Goal: Complete application form: Complete application form

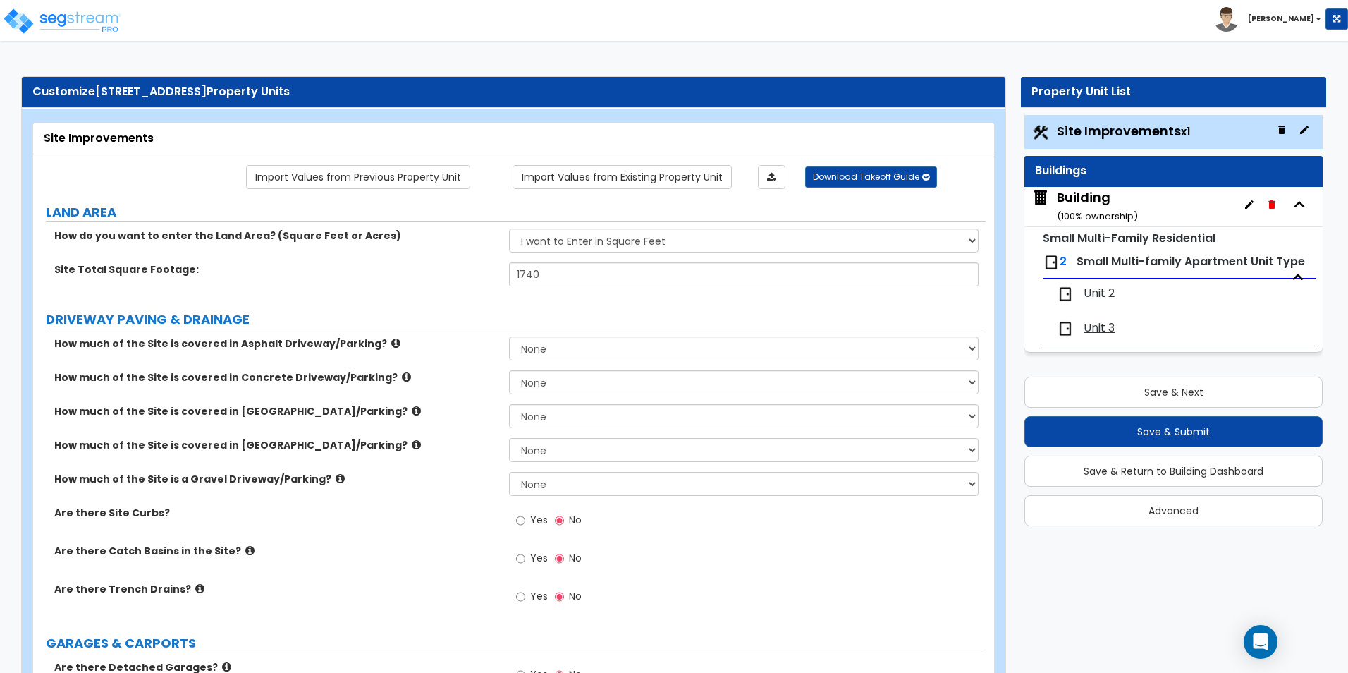
select select "2"
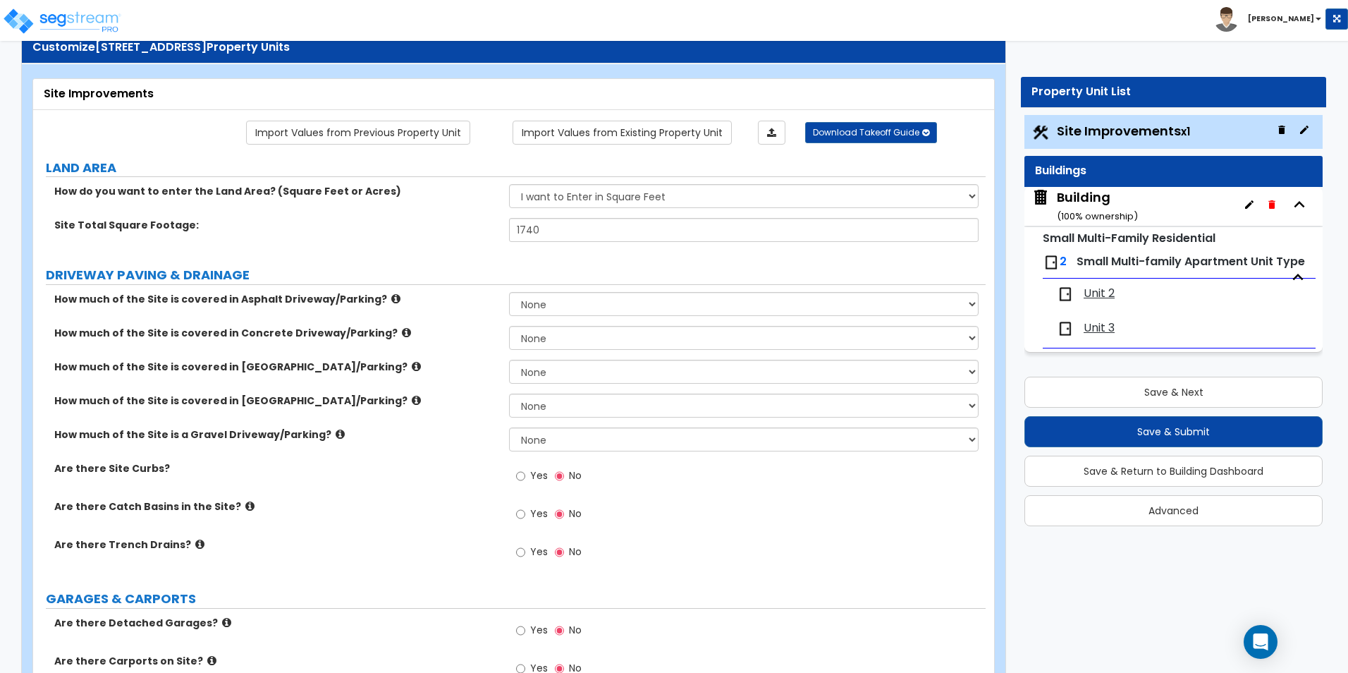
scroll to position [397, 0]
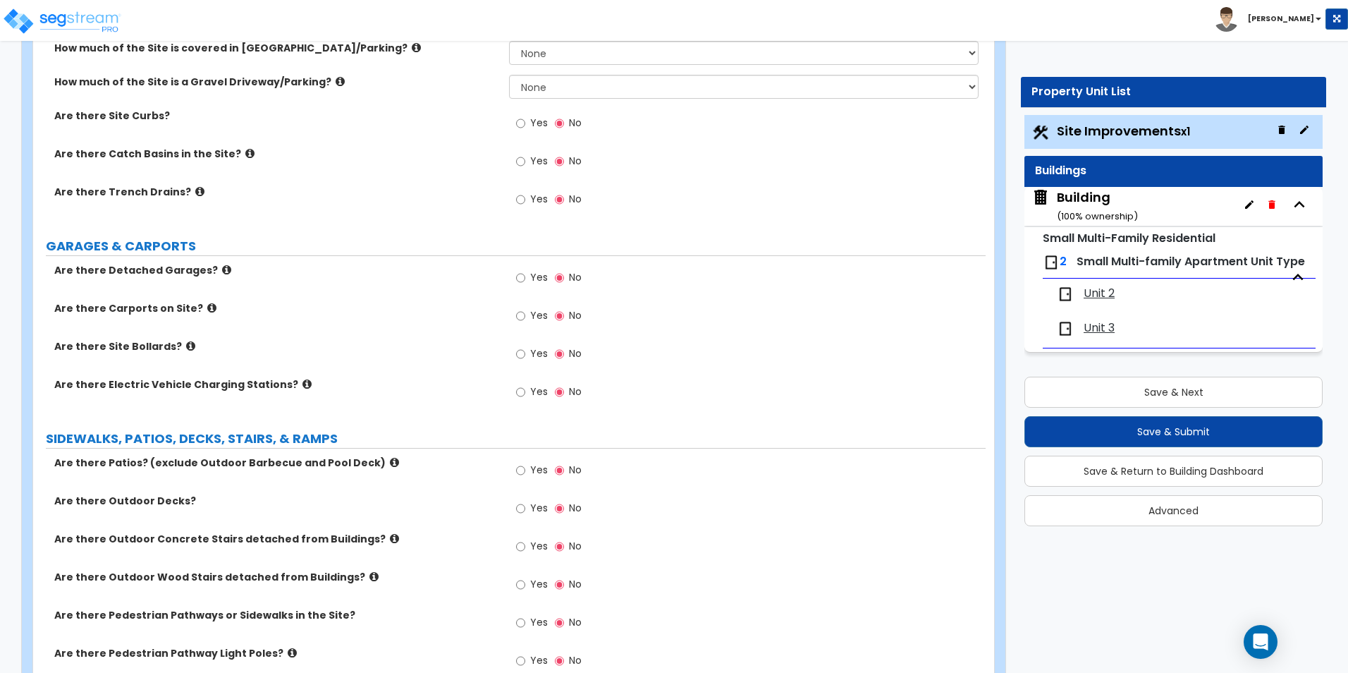
click at [245, 151] on icon at bounding box center [249, 153] width 9 height 11
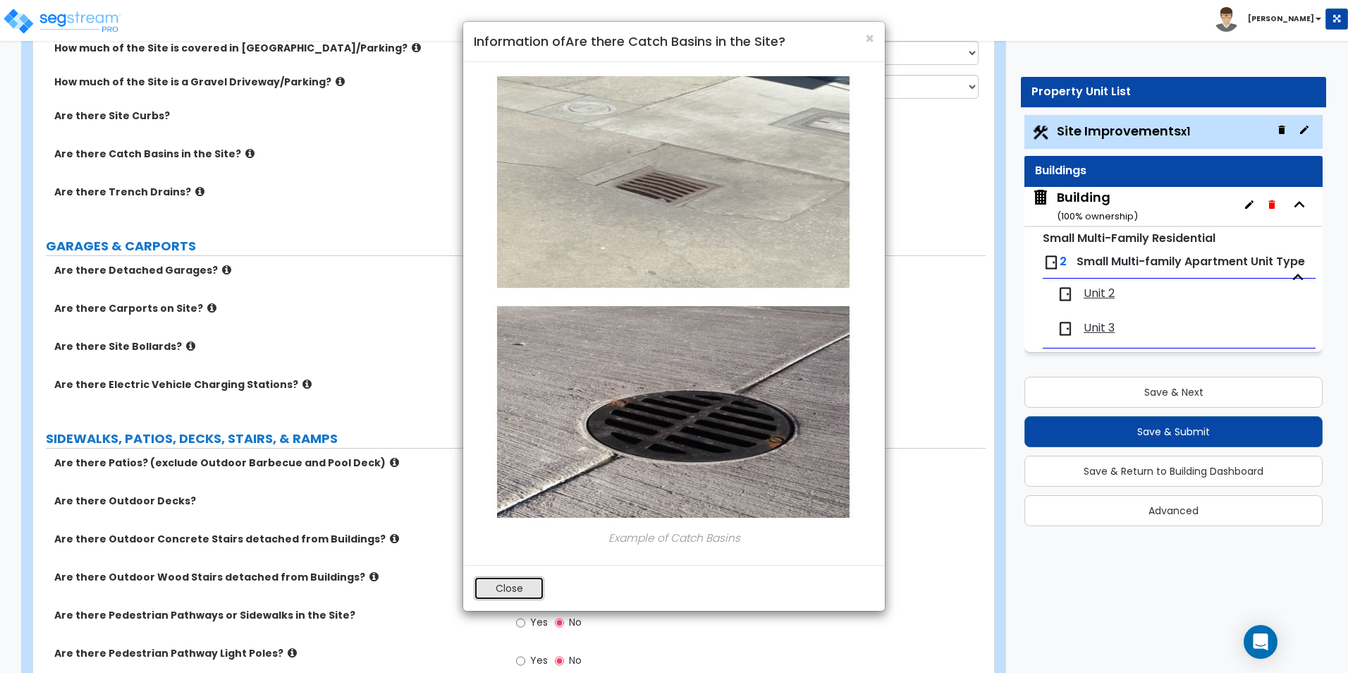
click at [492, 591] on button "Close" at bounding box center [509, 588] width 71 height 24
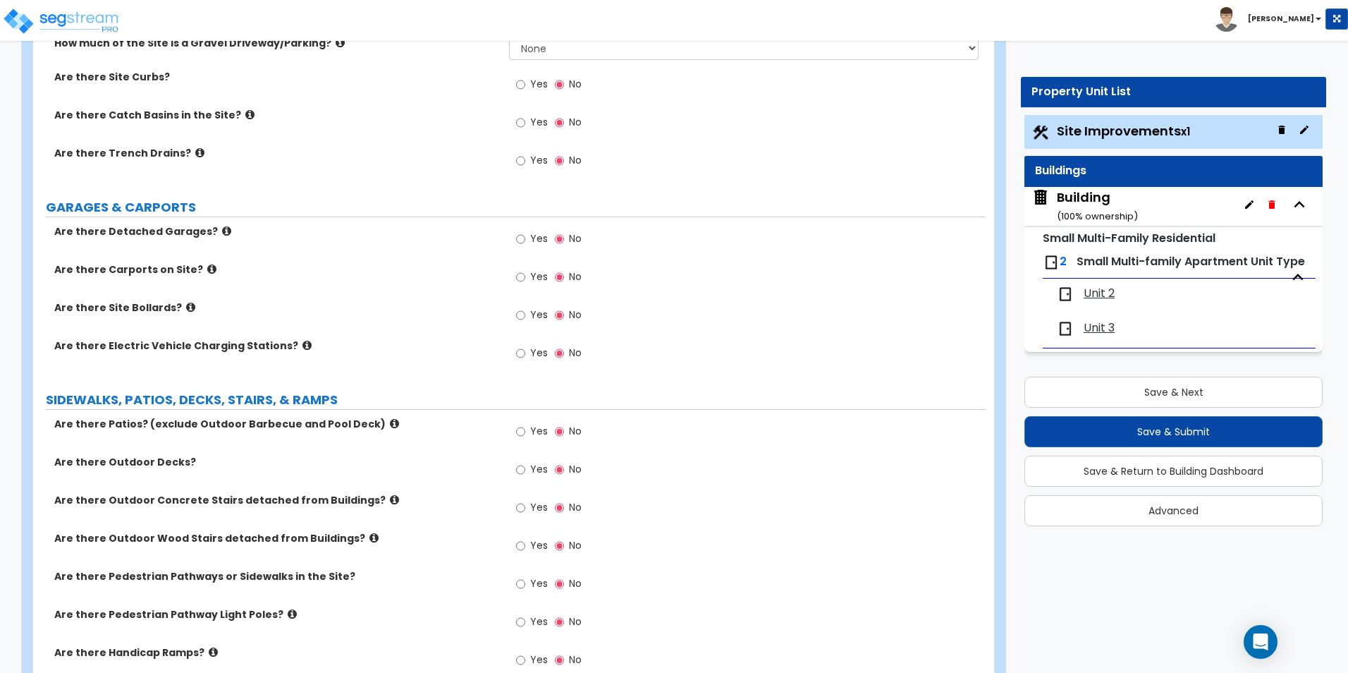
scroll to position [468, 0]
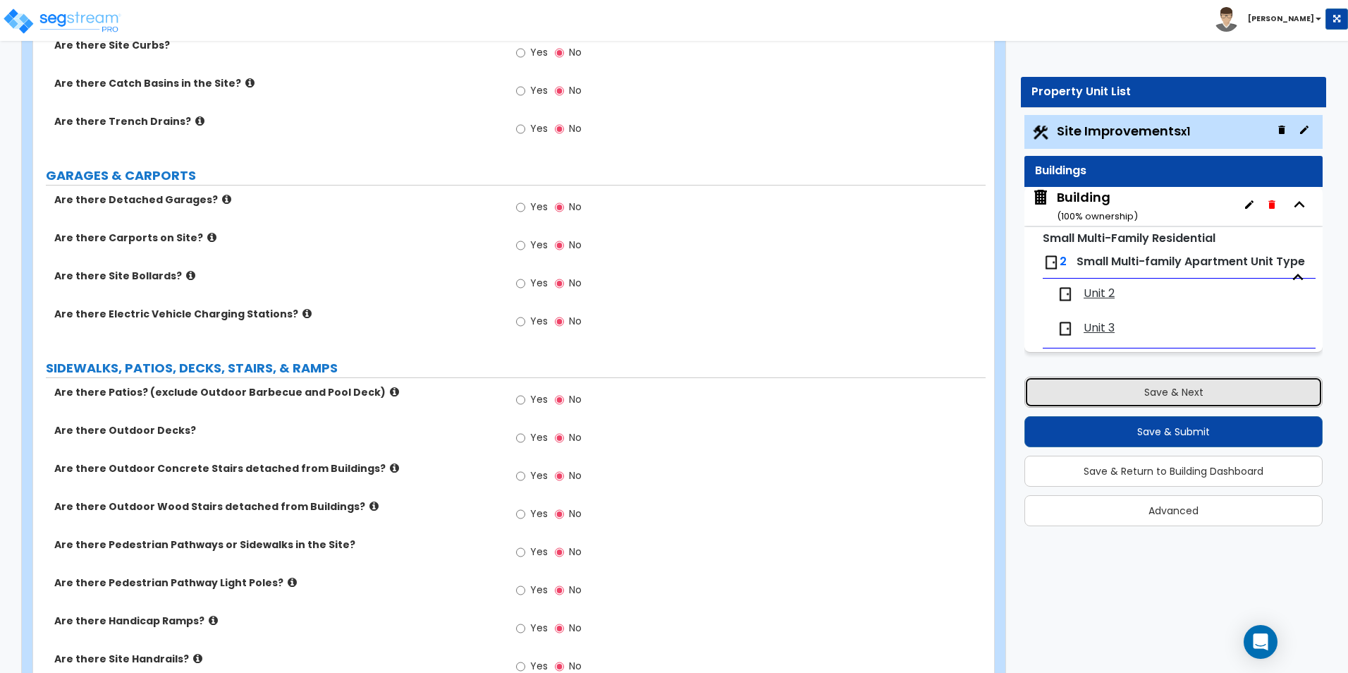
click at [1106, 400] on button "Save & Next" at bounding box center [1174, 392] width 298 height 31
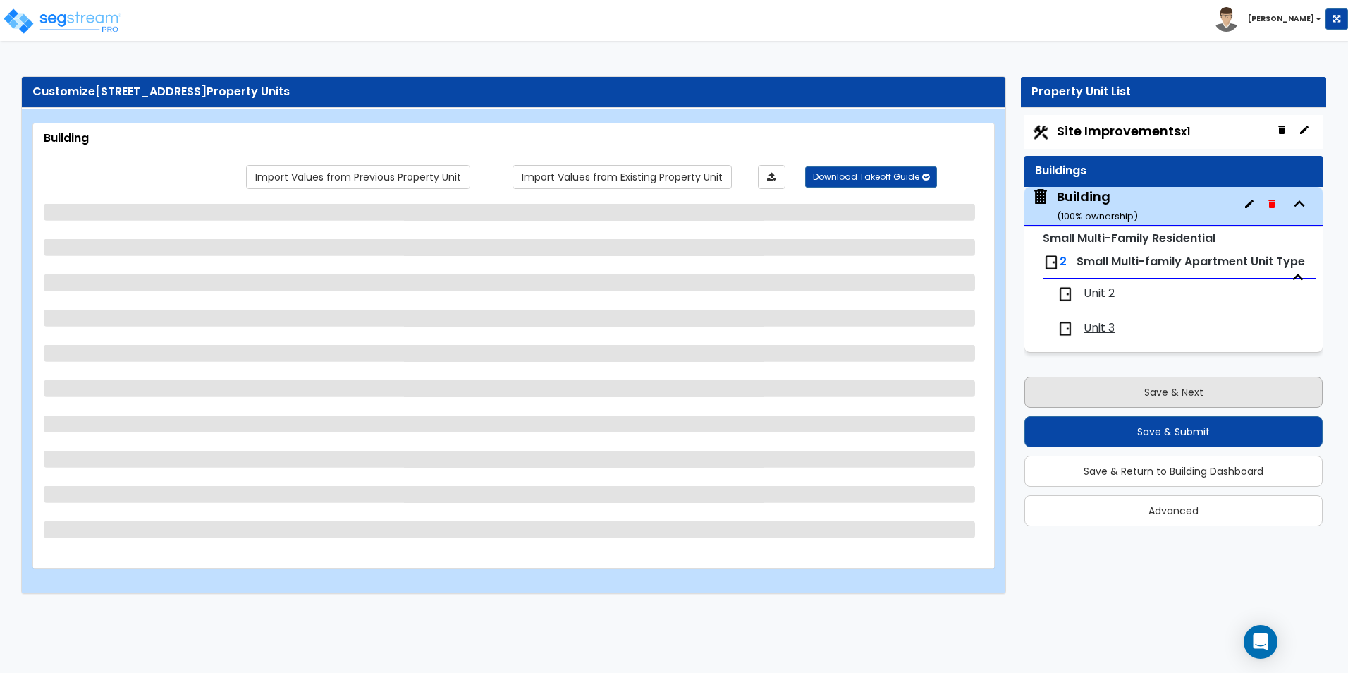
scroll to position [0, 0]
select select "3"
select select "5"
select select "1"
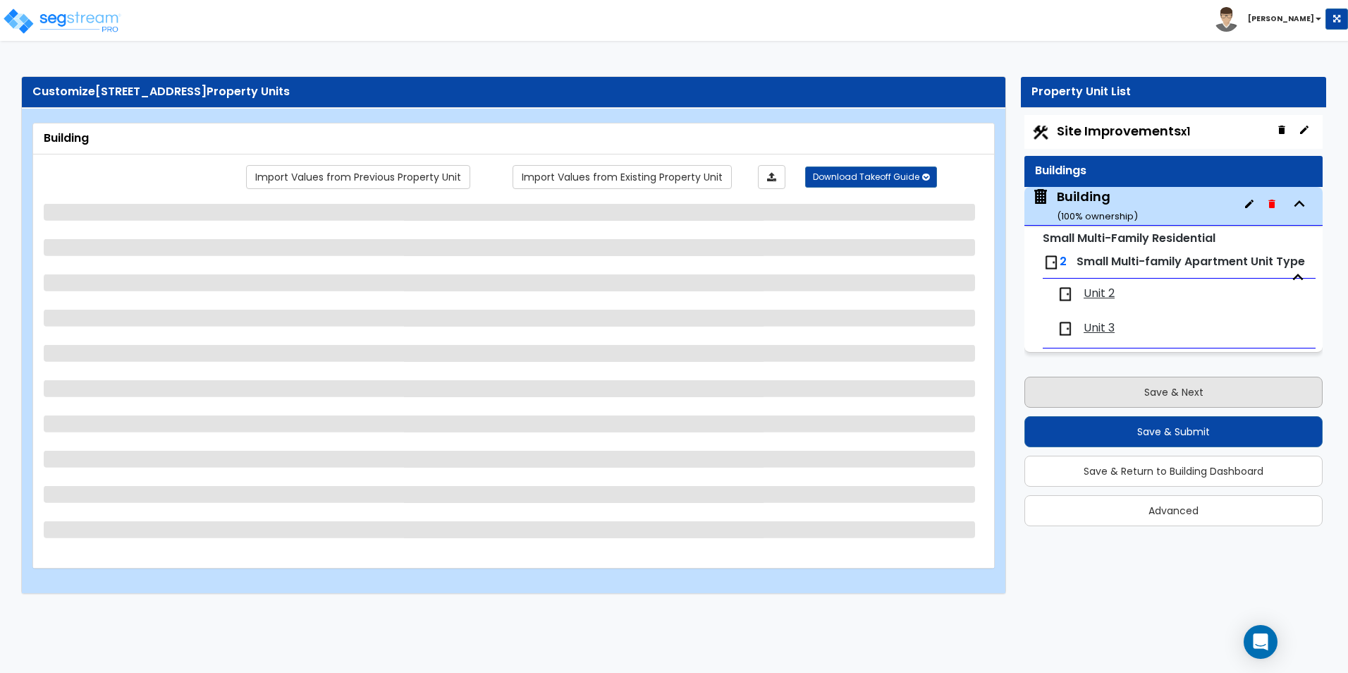
select select "2"
select select "1"
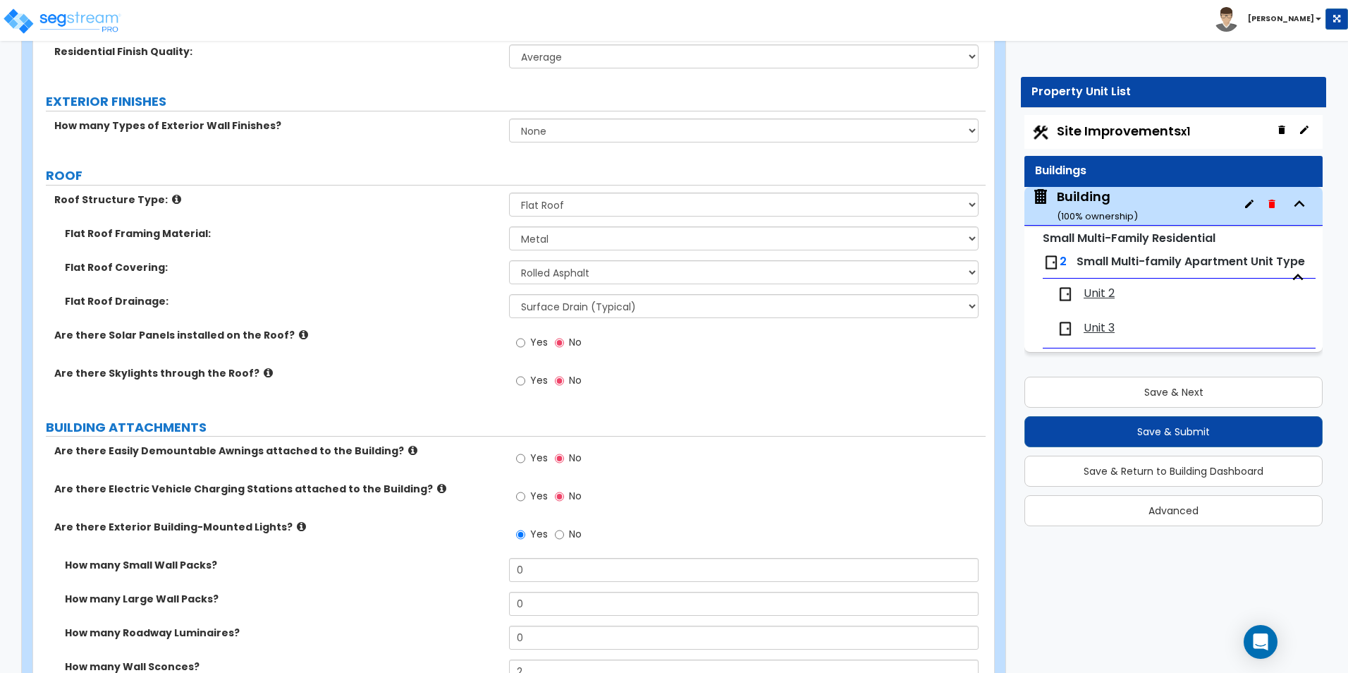
scroll to position [668, 0]
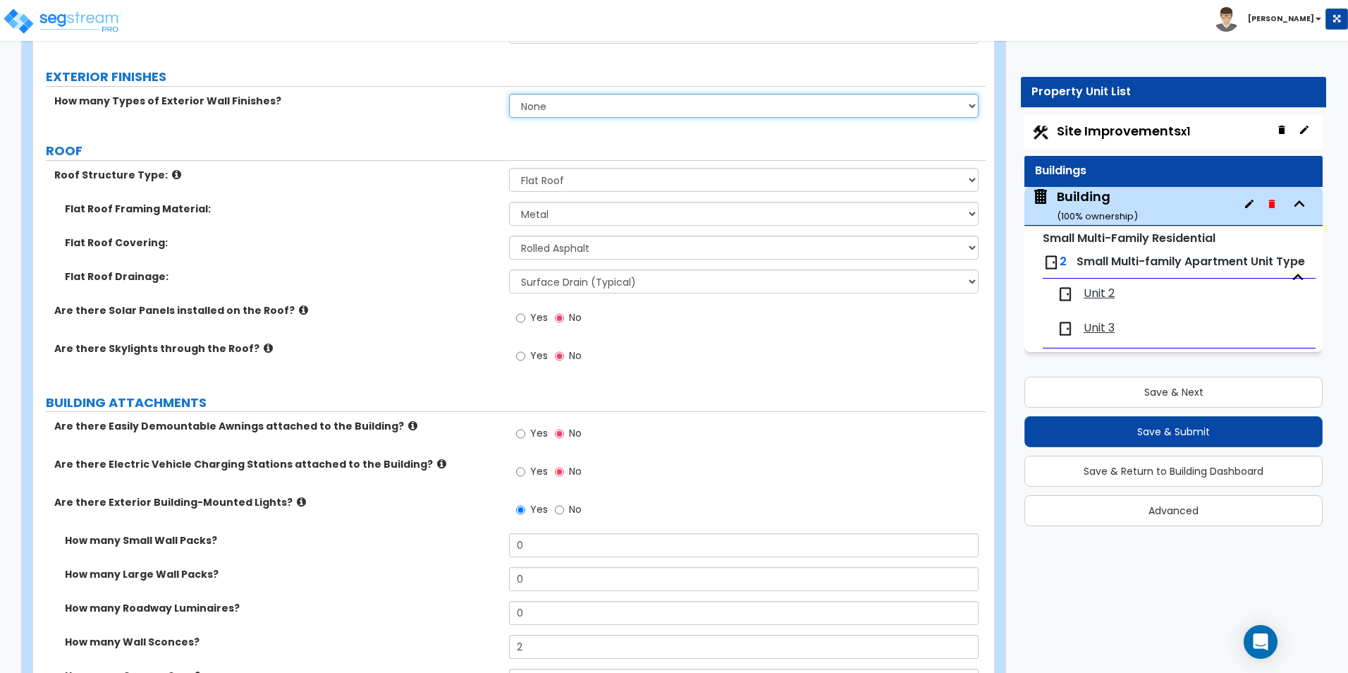
click at [650, 113] on select "None 1 2 3" at bounding box center [743, 106] width 469 height 24
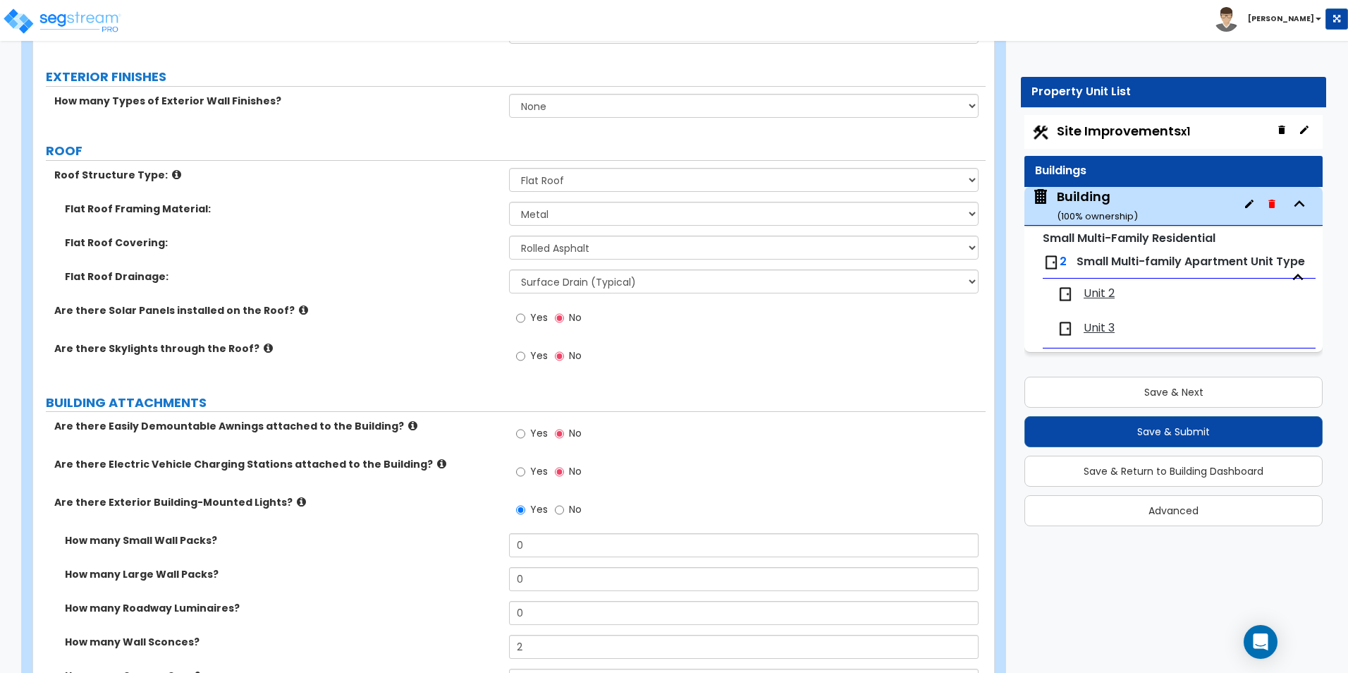
click at [433, 150] on label "ROOF" at bounding box center [516, 151] width 940 height 18
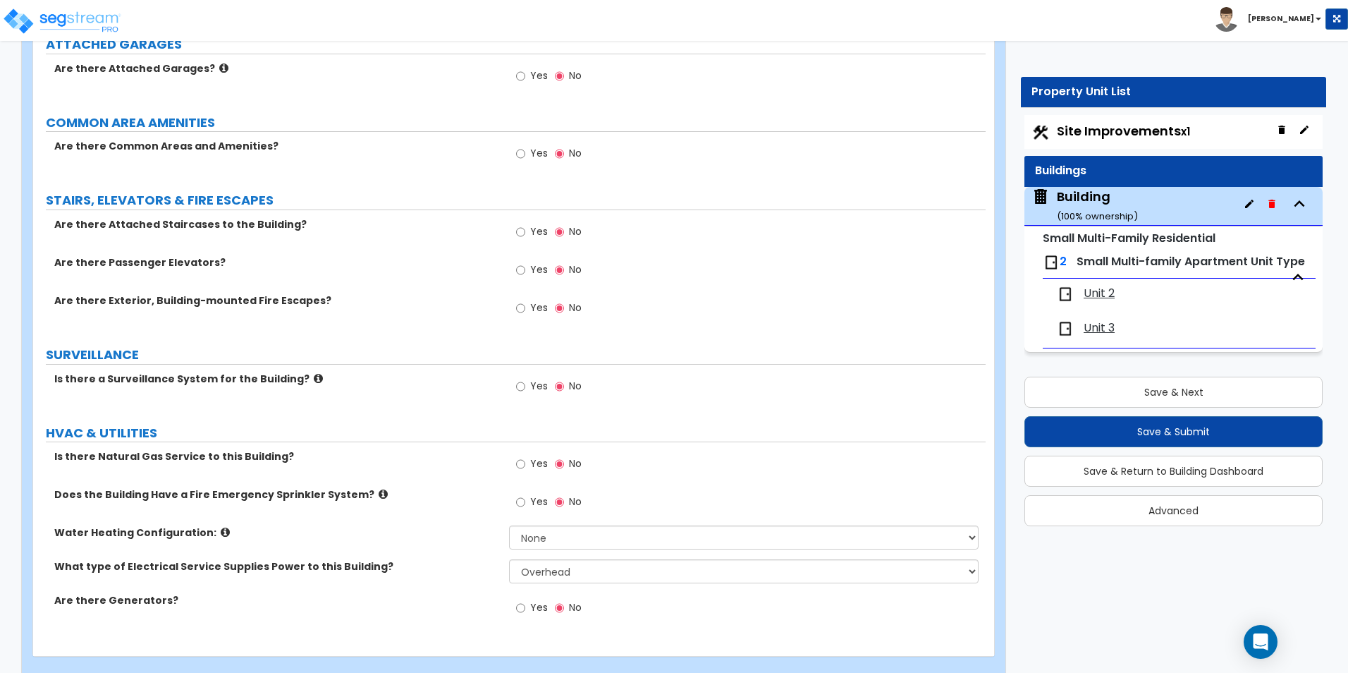
scroll to position [2356, 0]
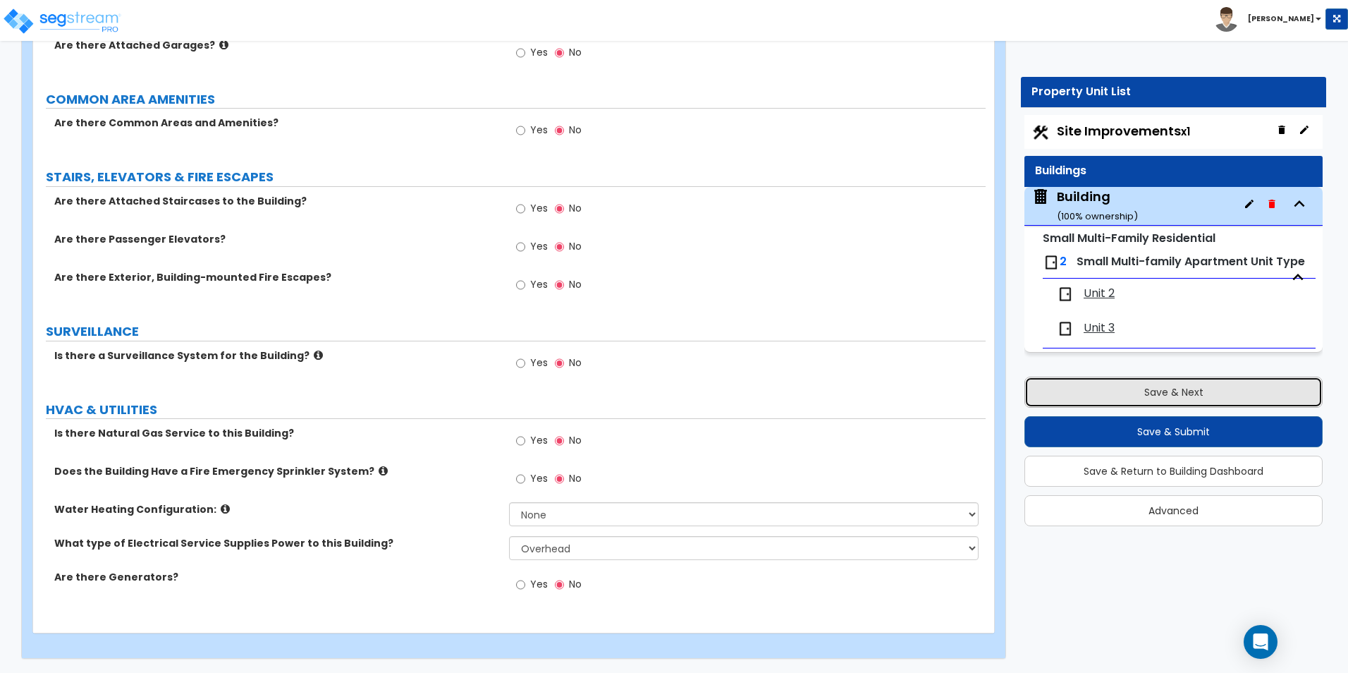
click at [1248, 385] on button "Save & Next" at bounding box center [1174, 392] width 298 height 31
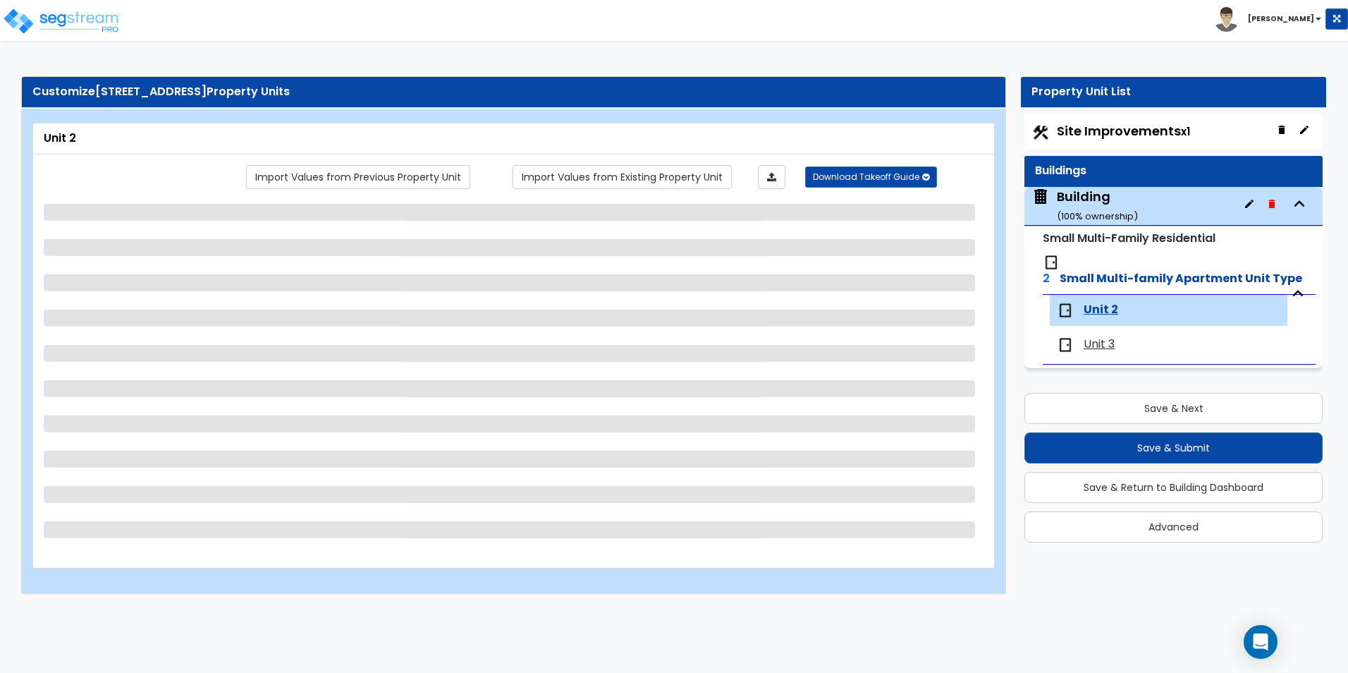
scroll to position [0, 0]
select select "1"
select select "2"
select select "5"
select select "1"
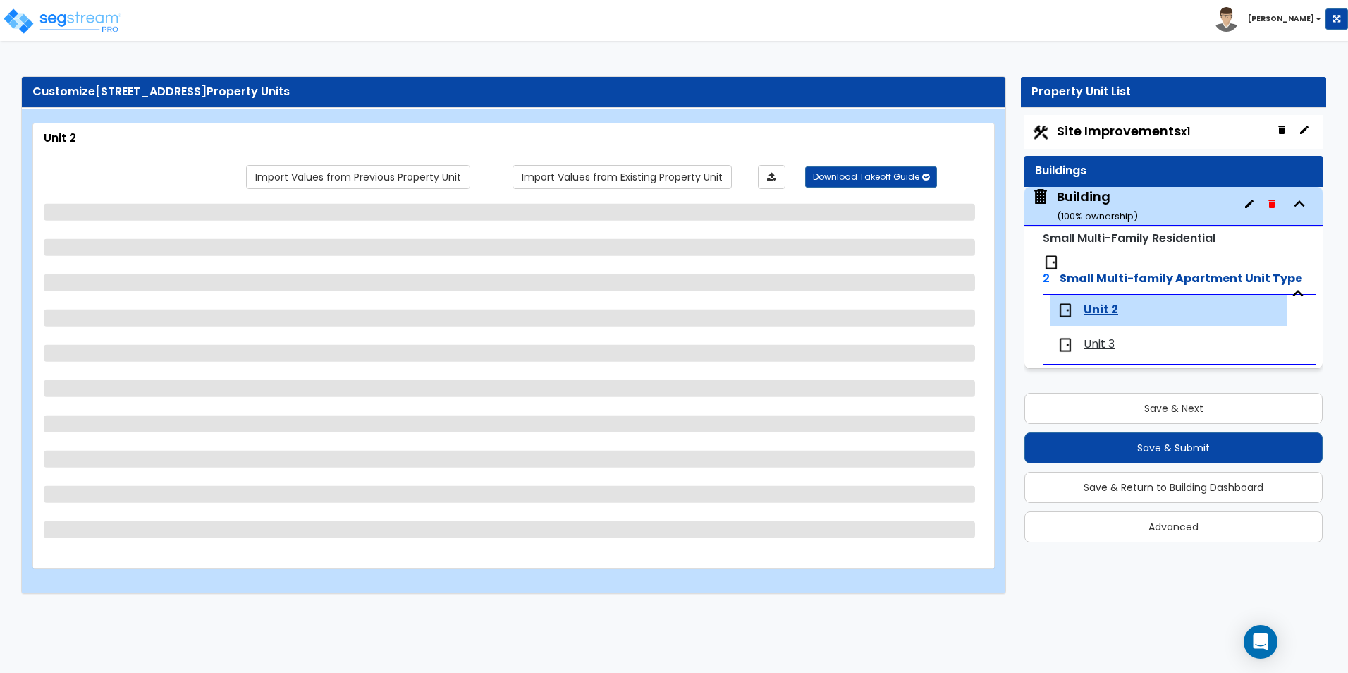
select select "3"
select select "1"
select select "2"
select select "3"
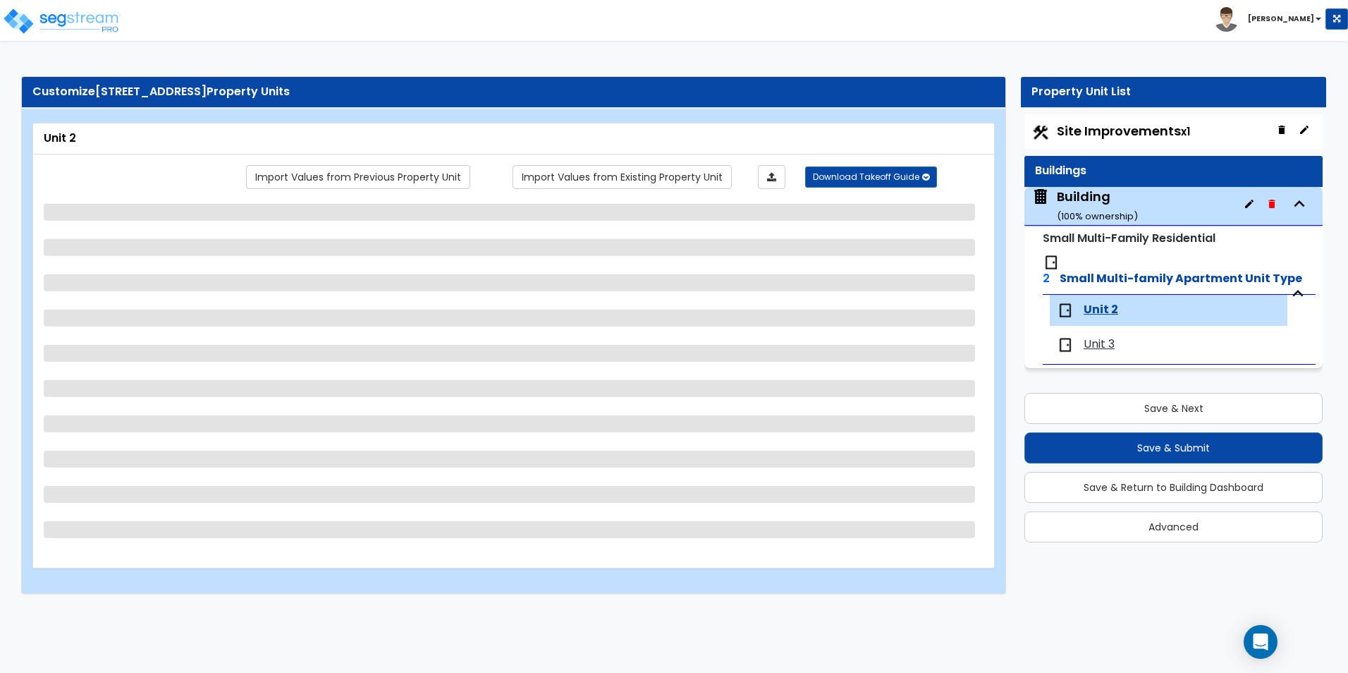
select select "2"
select select "3"
select select "1"
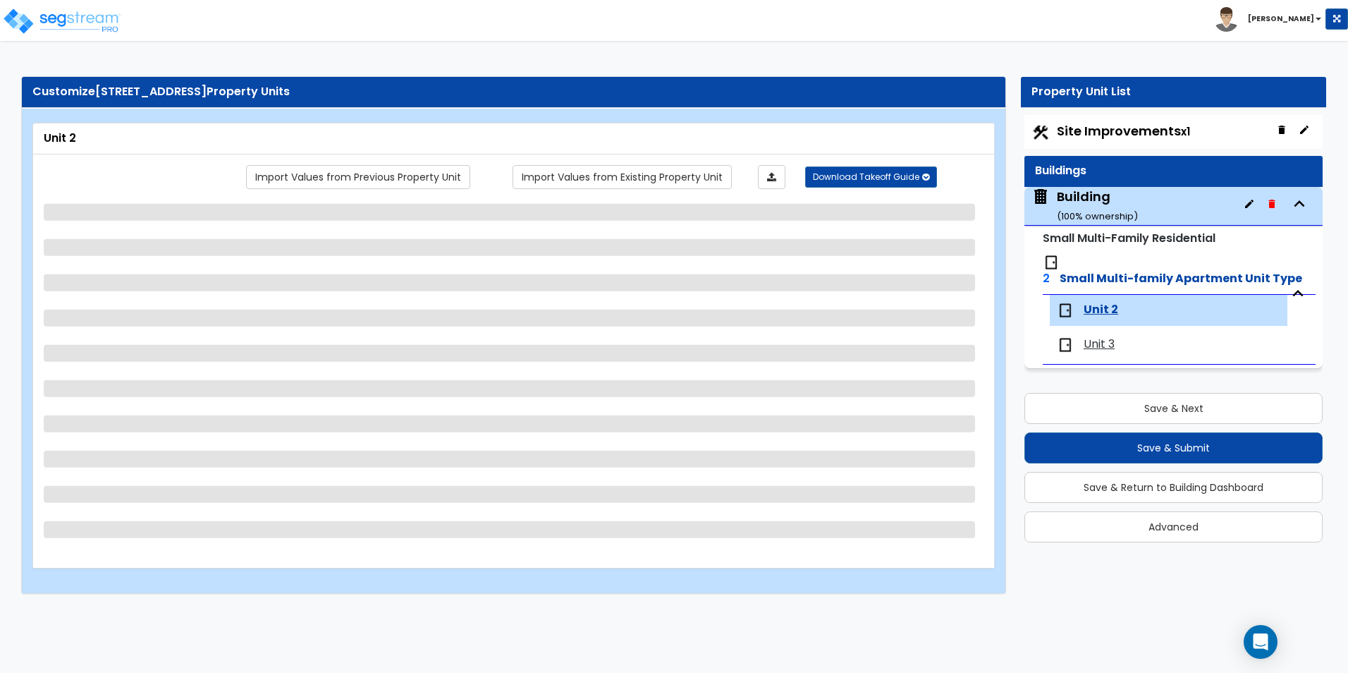
select select "2"
select select "1"
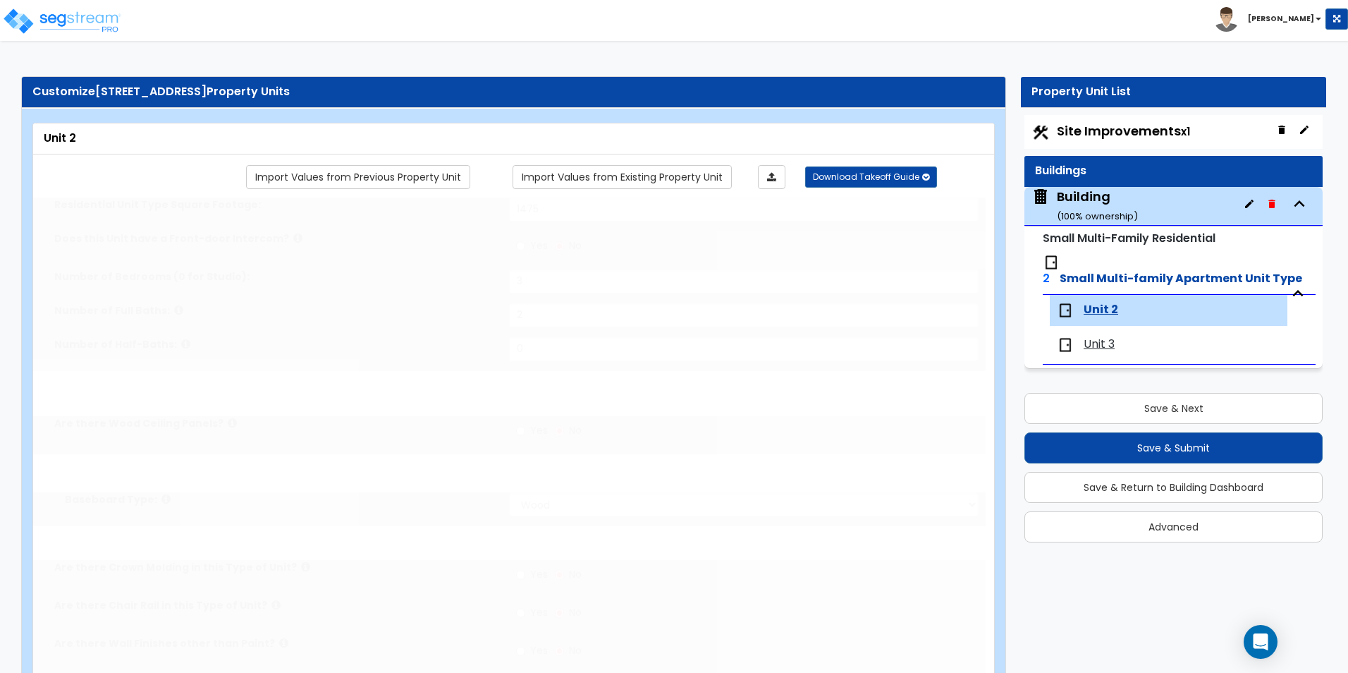
radio input "true"
select select "2"
select select "1"
select select "2"
radio input "true"
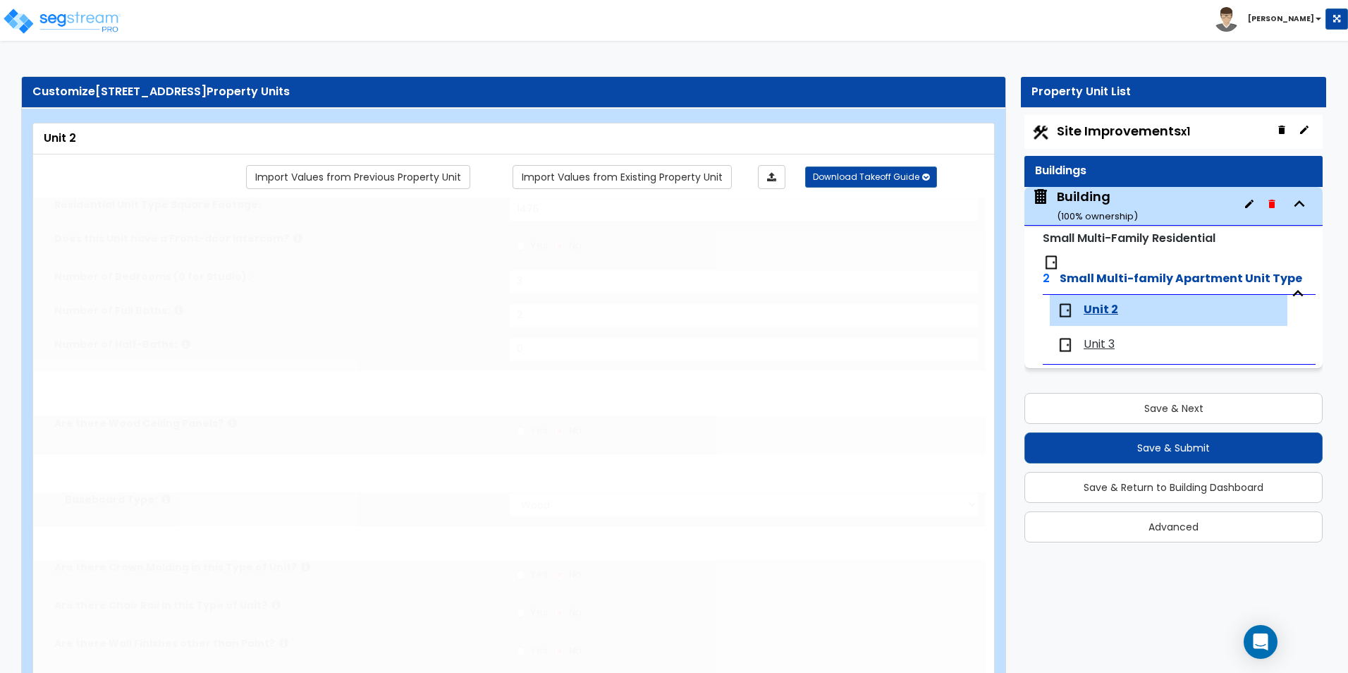
type input "6"
select select "6"
select select "2"
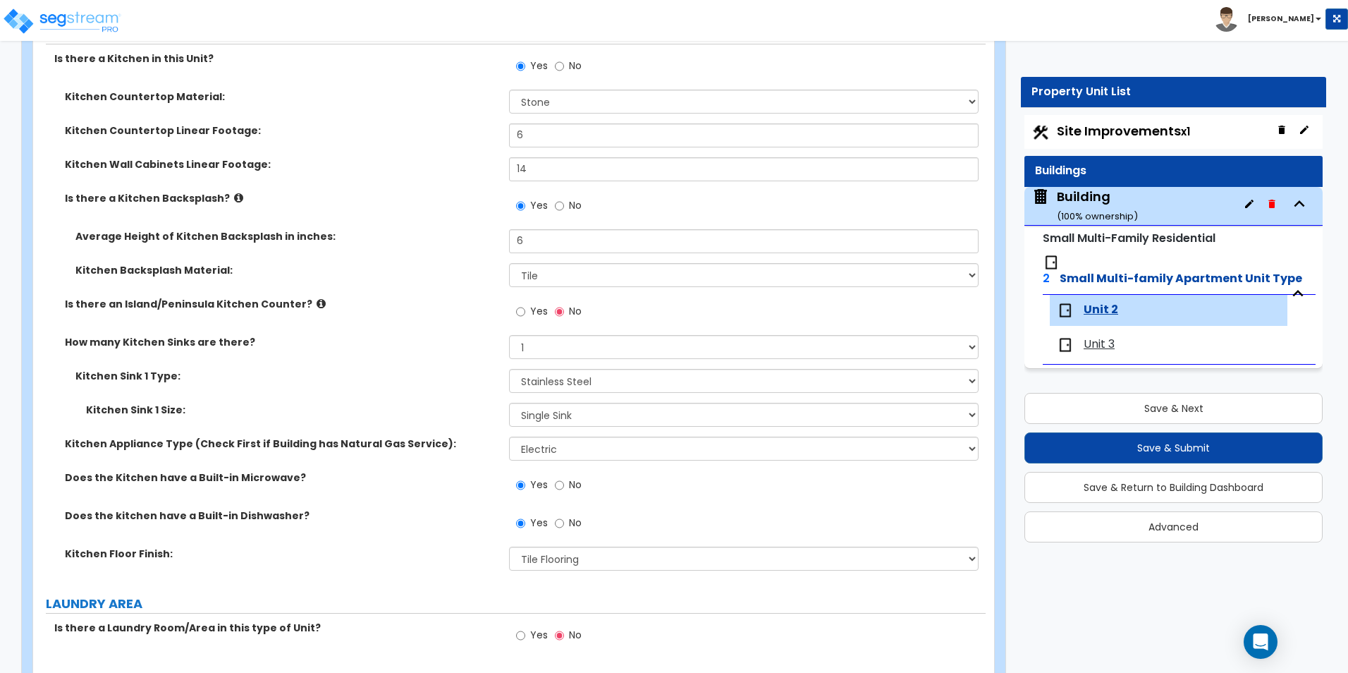
scroll to position [2127, 0]
click at [525, 238] on input "6" at bounding box center [743, 239] width 469 height 24
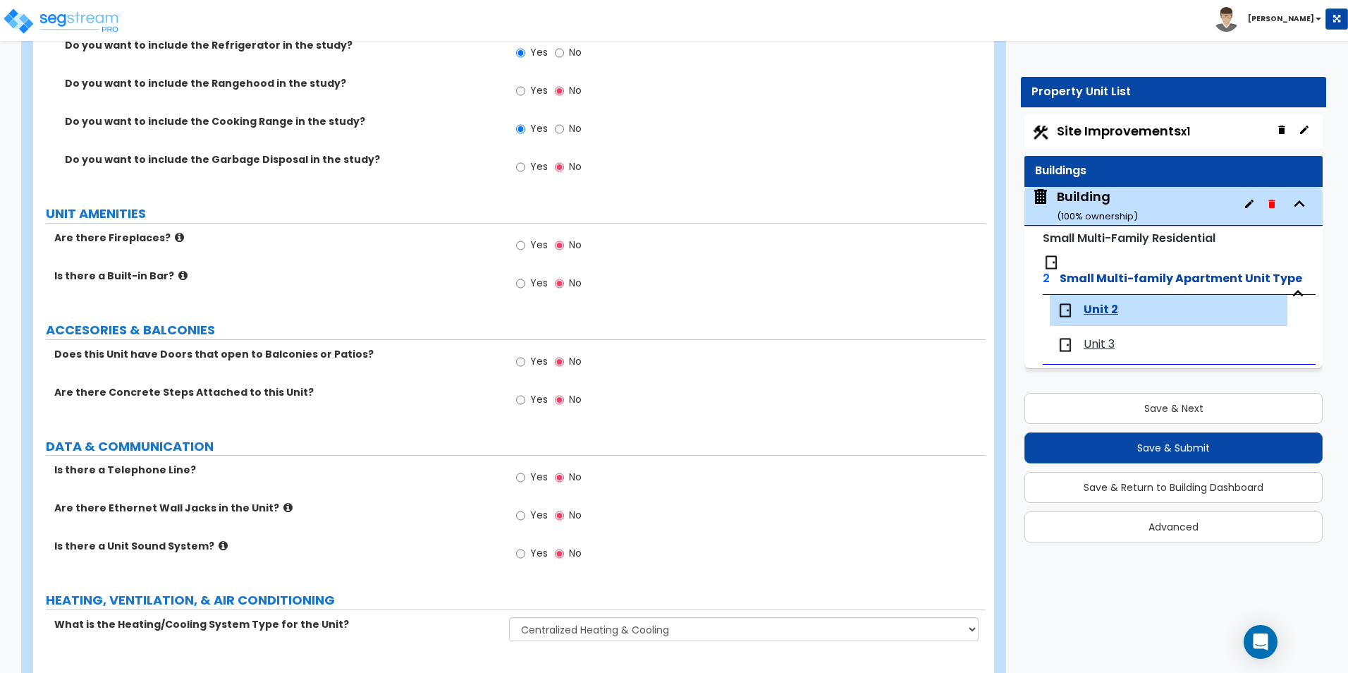
scroll to position [2866, 0]
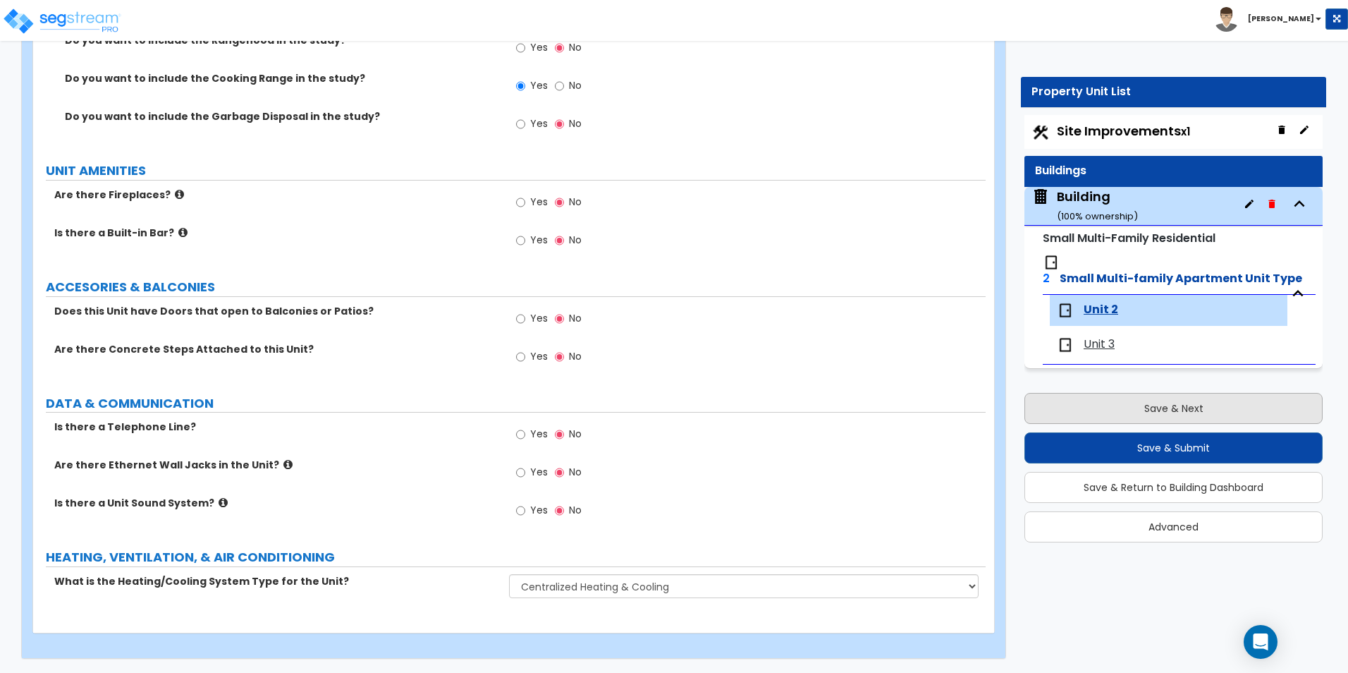
type input "8"
click at [1076, 393] on button "Save & Next" at bounding box center [1174, 408] width 298 height 31
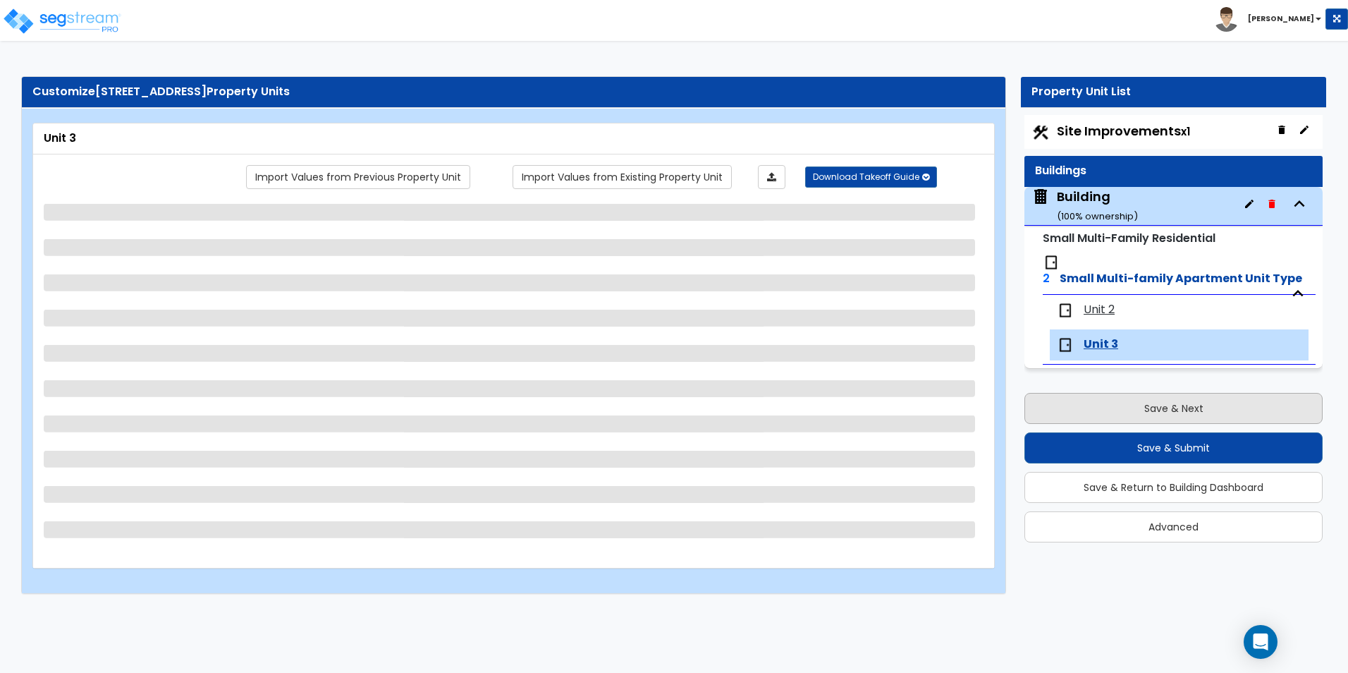
scroll to position [0, 0]
select select "1"
select select "2"
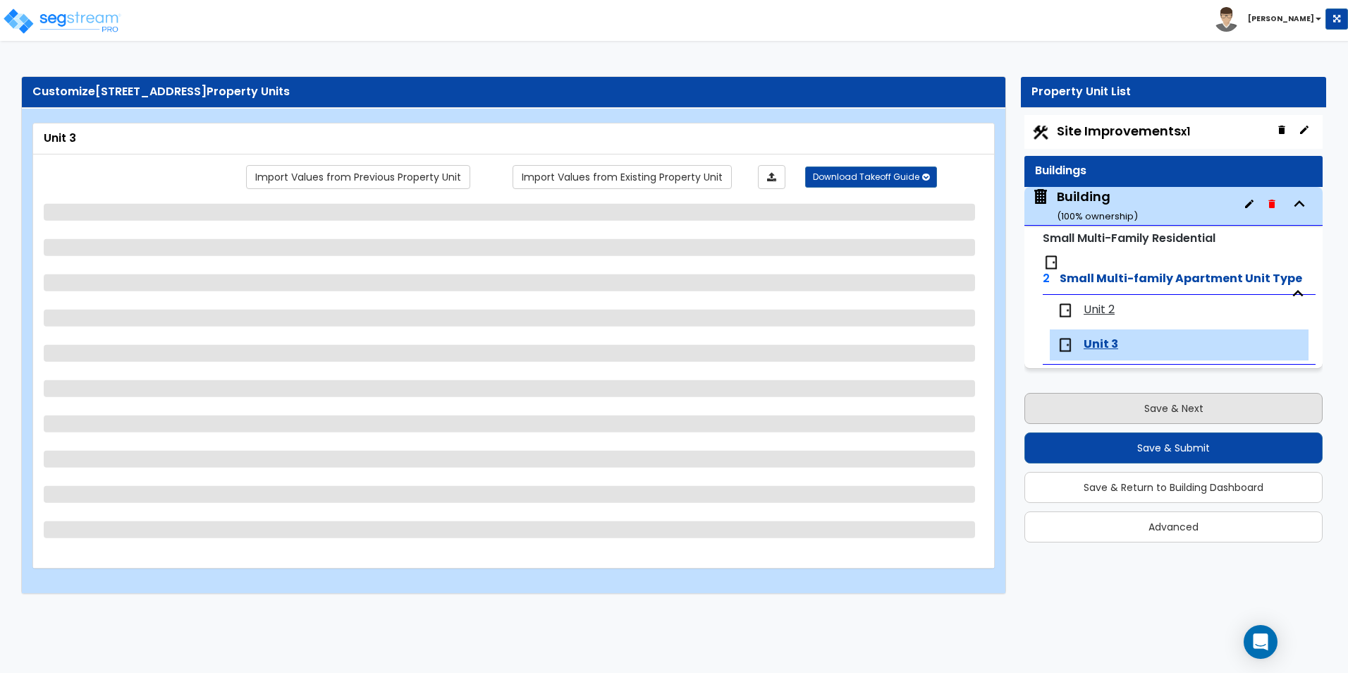
select select "3"
select select "2"
select select "1"
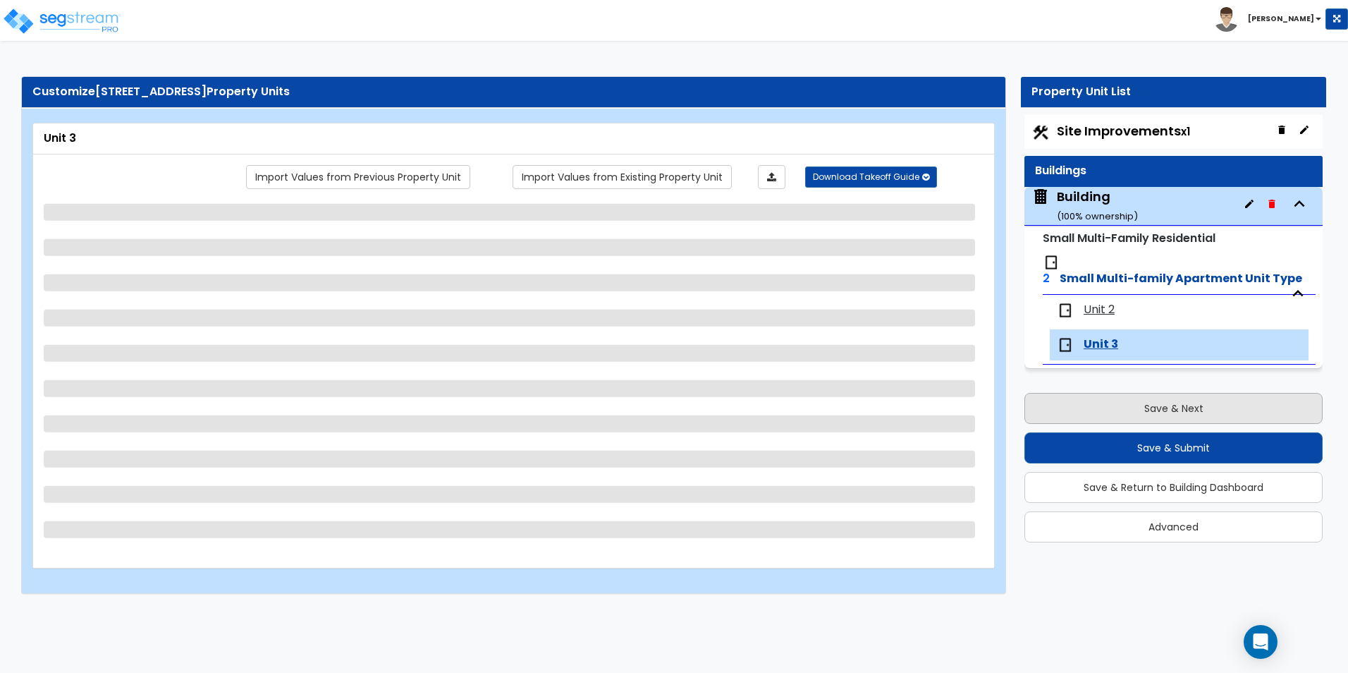
select select "3"
select select "1"
select select "2"
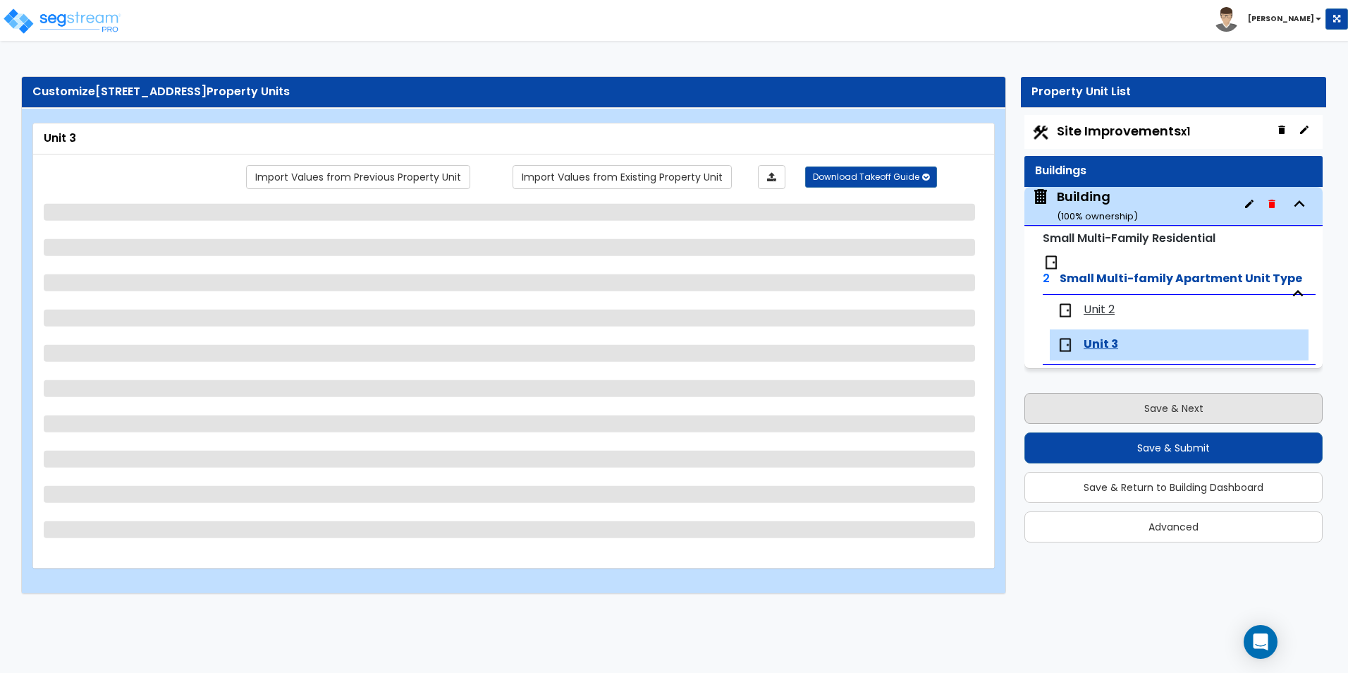
select select "3"
select select "1"
select select "2"
select select "3"
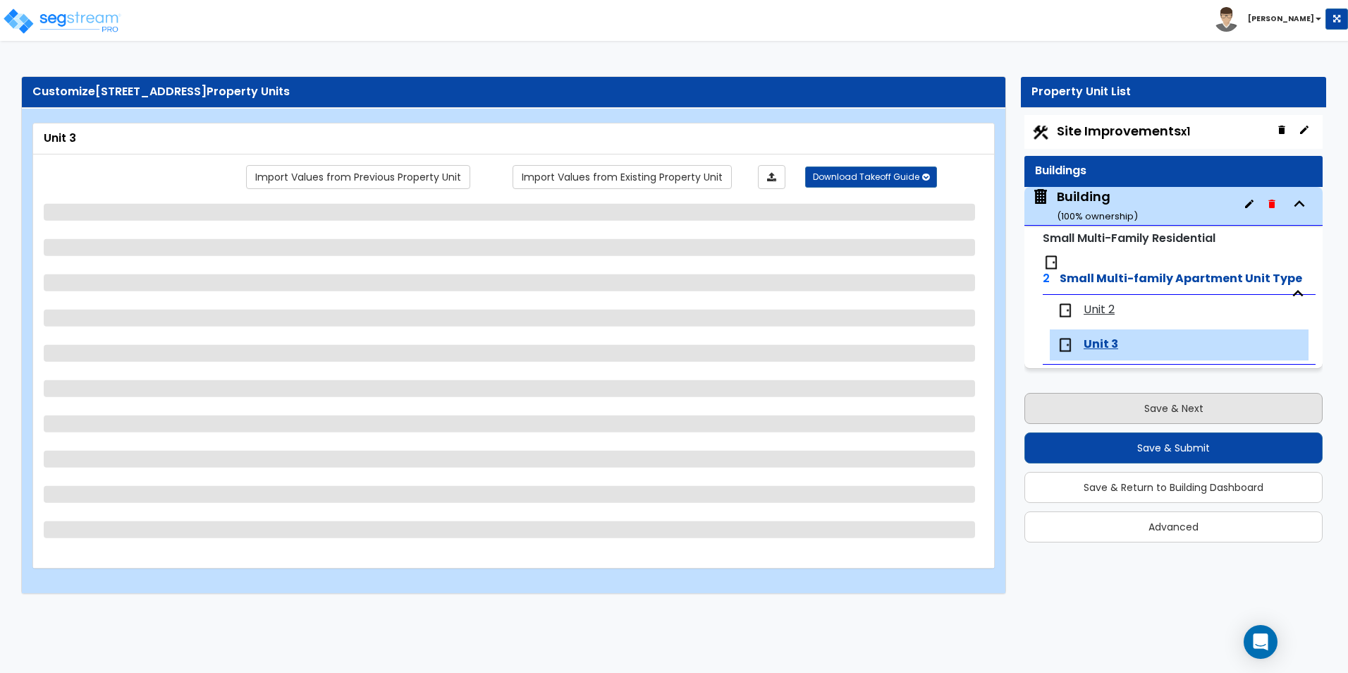
select select "1"
select select "2"
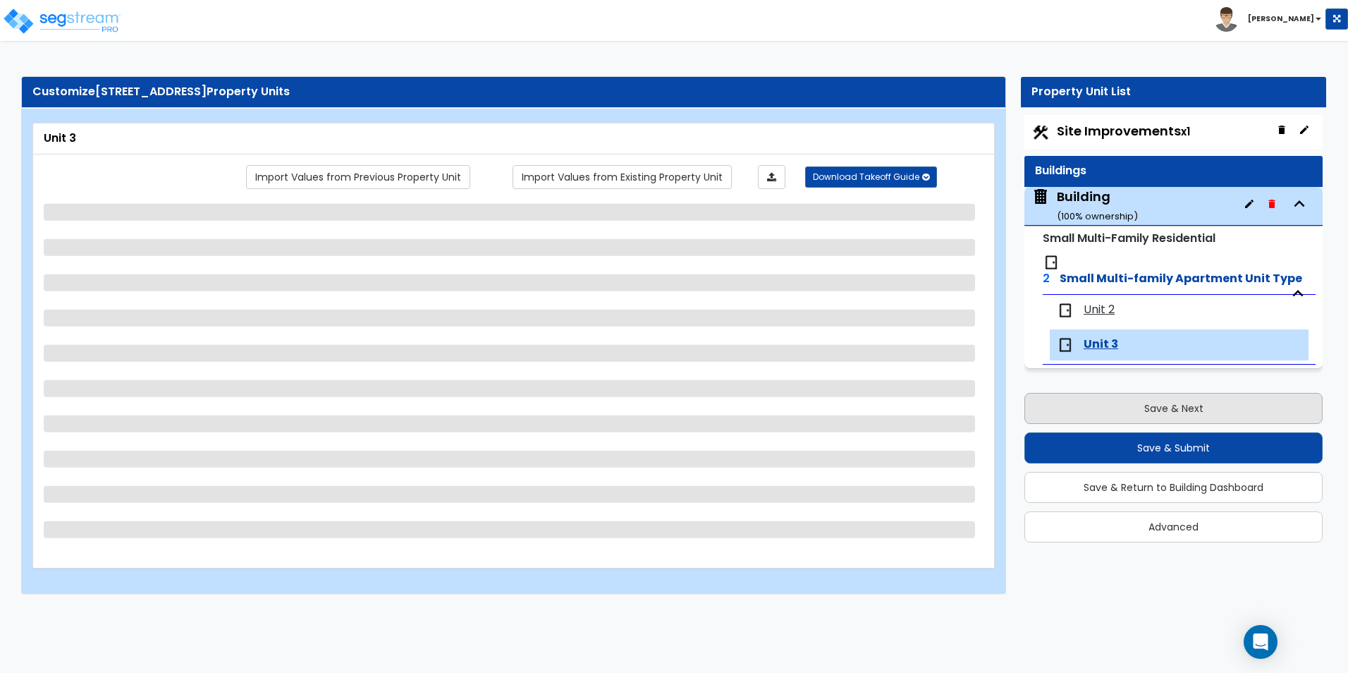
select select "2"
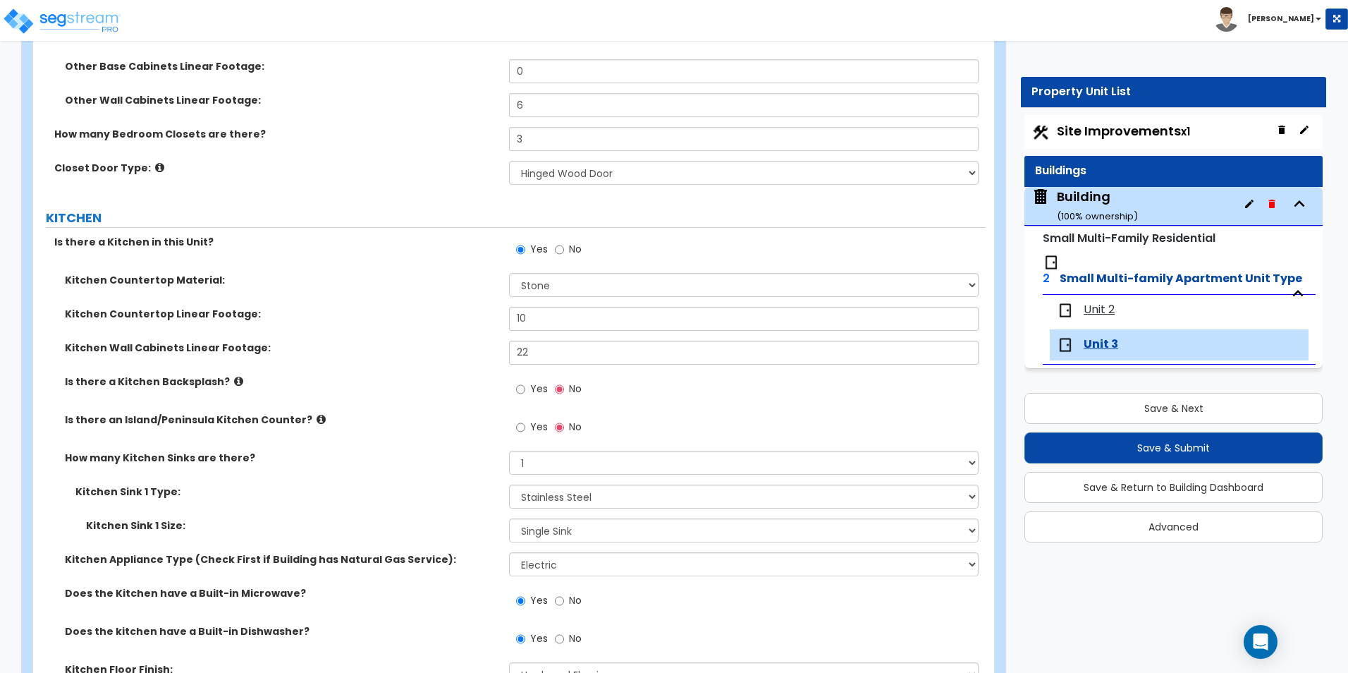
scroll to position [2059, 0]
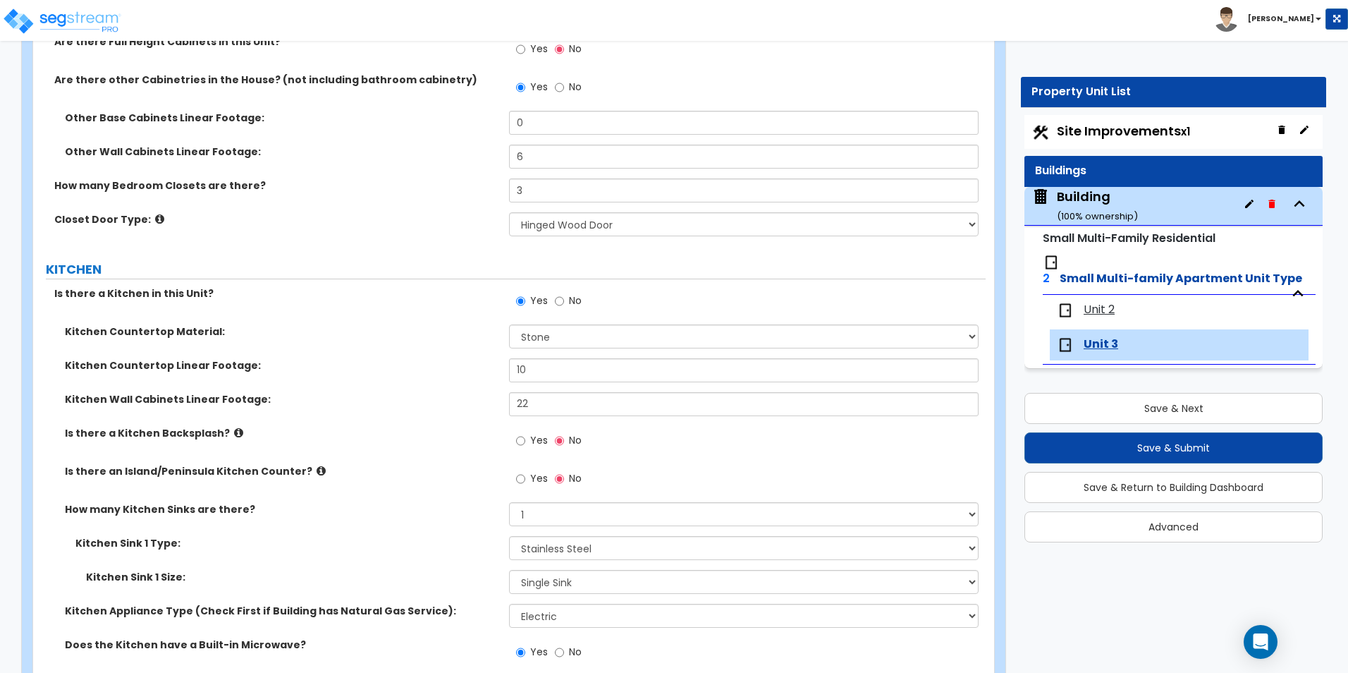
click at [1095, 138] on span "Site Improvements x1" at bounding box center [1123, 131] width 133 height 18
select select "2"
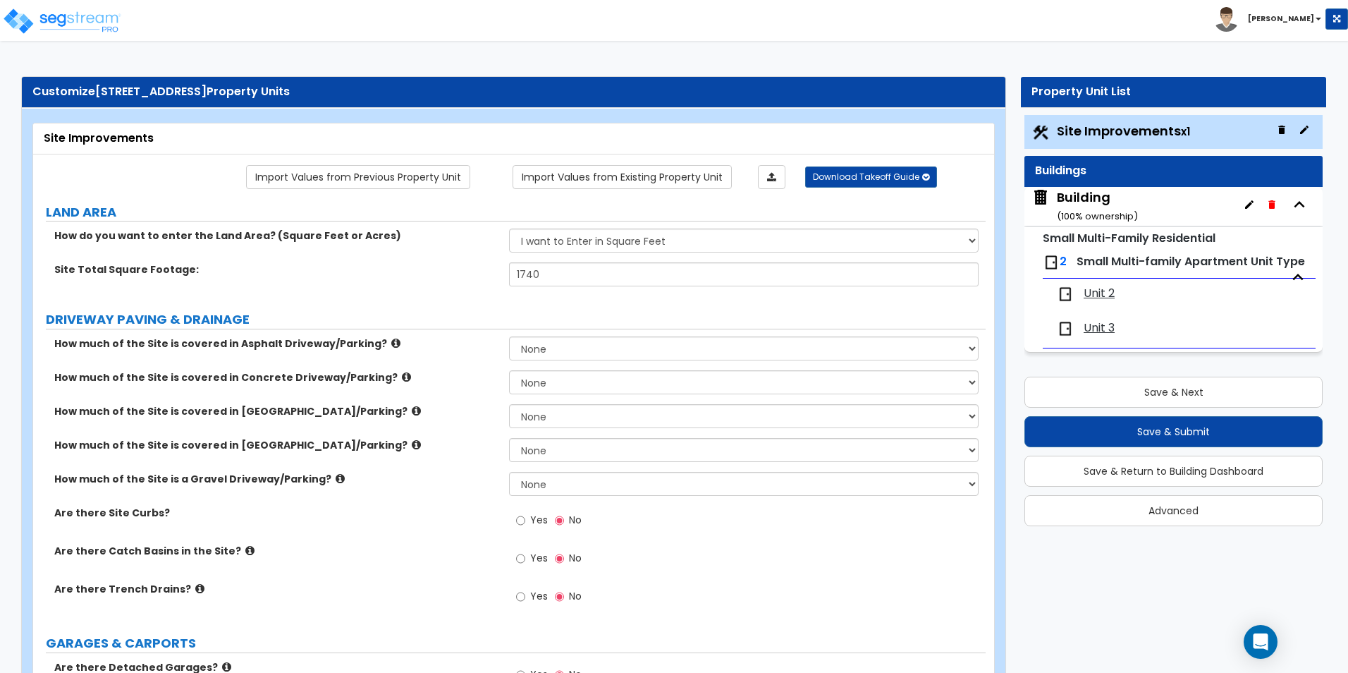
scroll to position [71, 0]
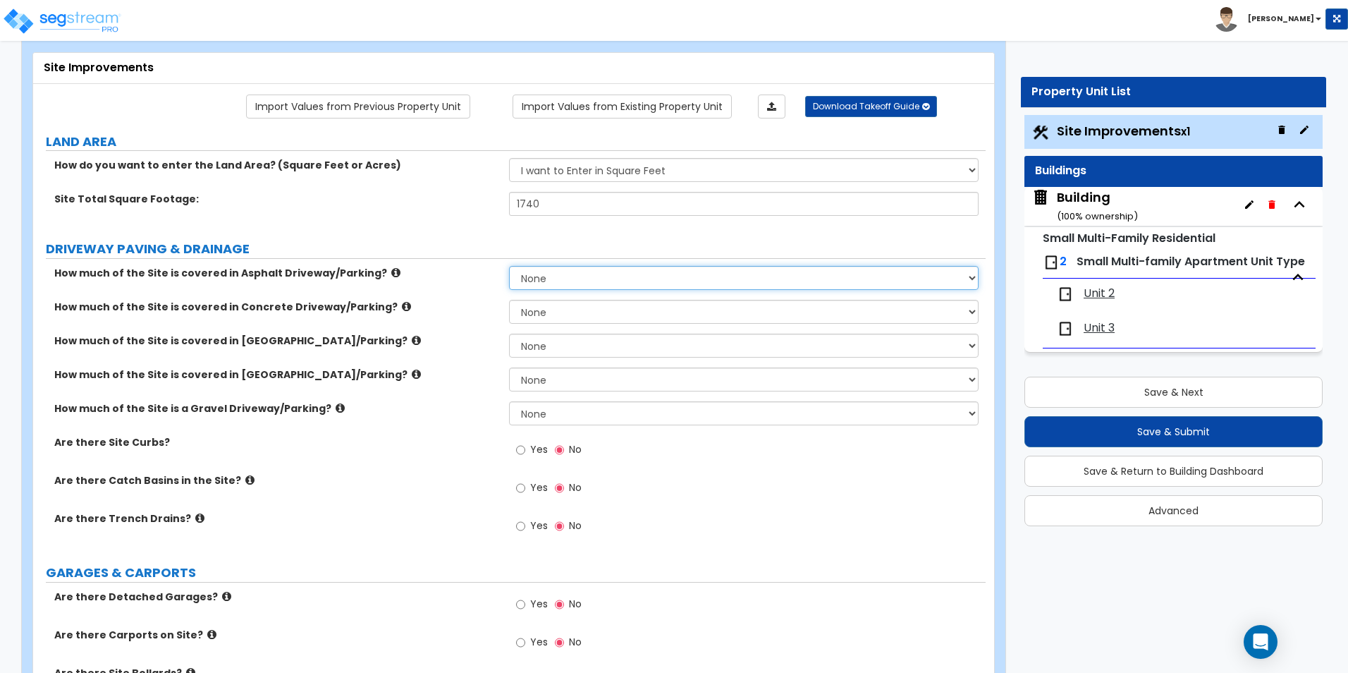
click at [533, 279] on select "None I want to Enter an Approximate Percentage I want to Enter the Square Foota…" at bounding box center [743, 278] width 469 height 24
click at [399, 505] on div "Are there Catch Basins in the Site? Yes No" at bounding box center [509, 492] width 953 height 38
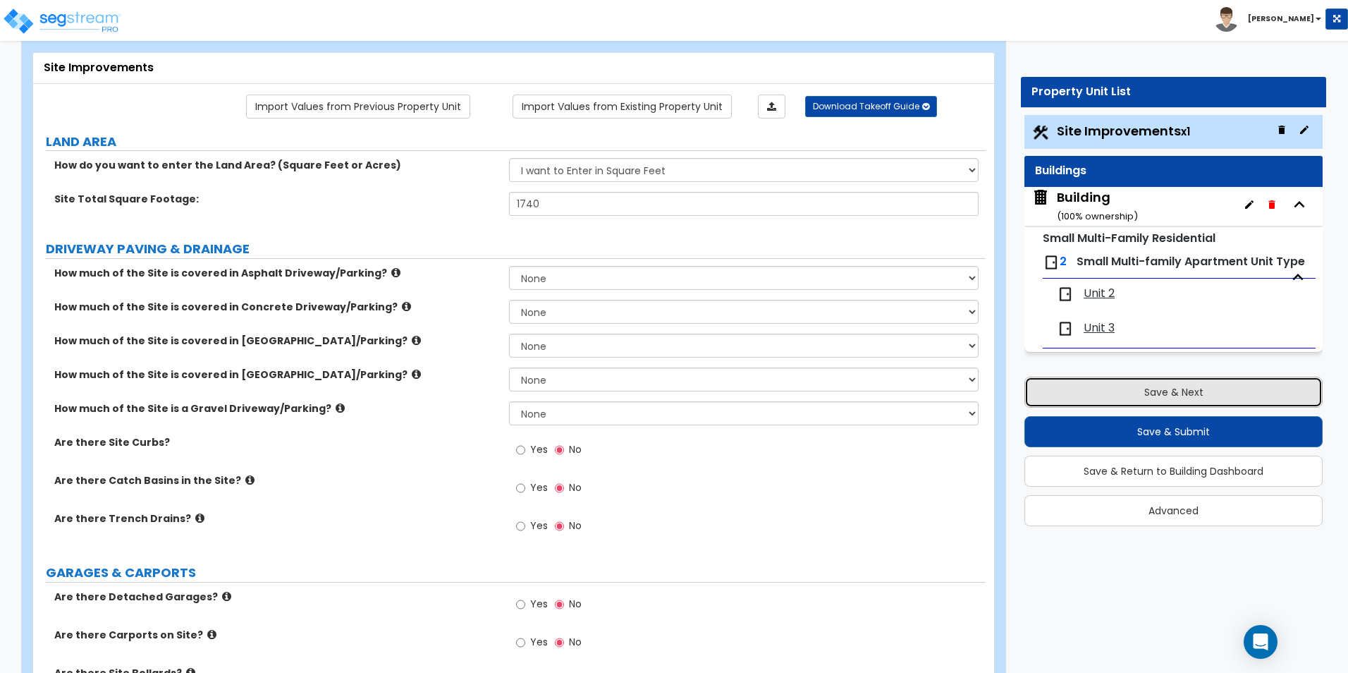
click at [1270, 394] on button "Save & Next" at bounding box center [1174, 392] width 298 height 31
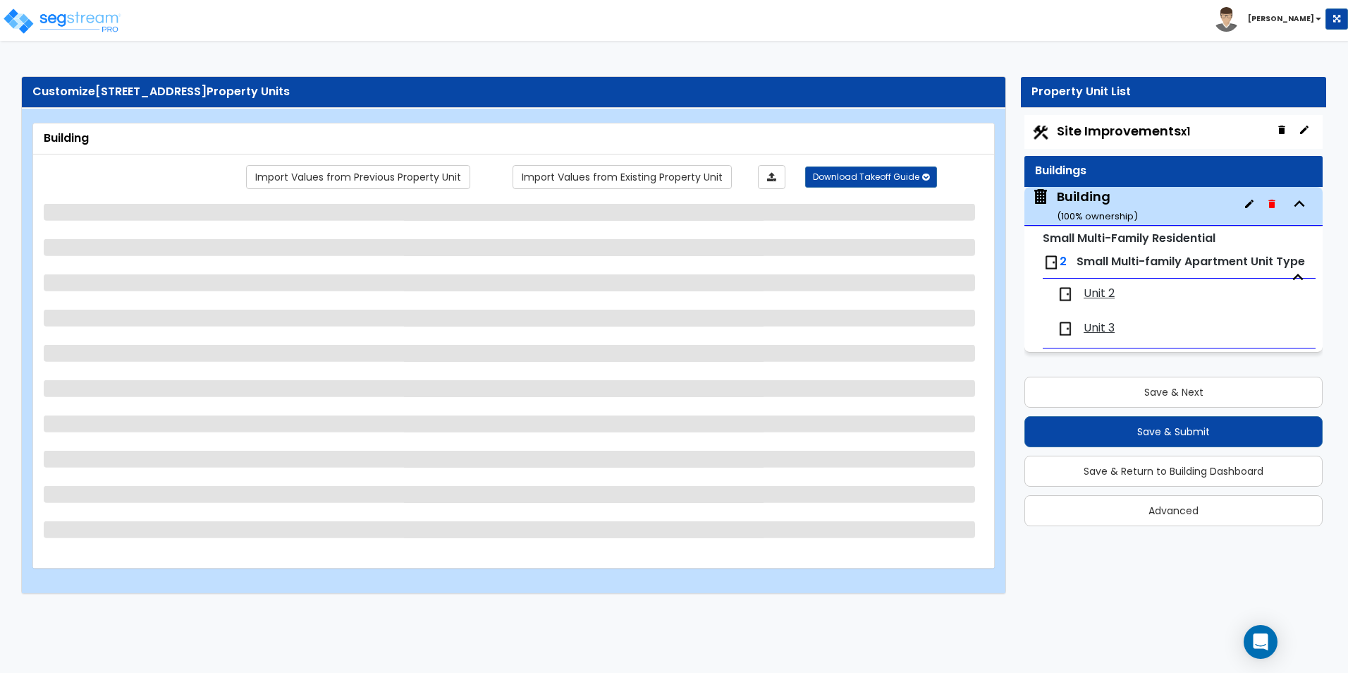
scroll to position [0, 0]
select select "3"
select select "5"
select select "1"
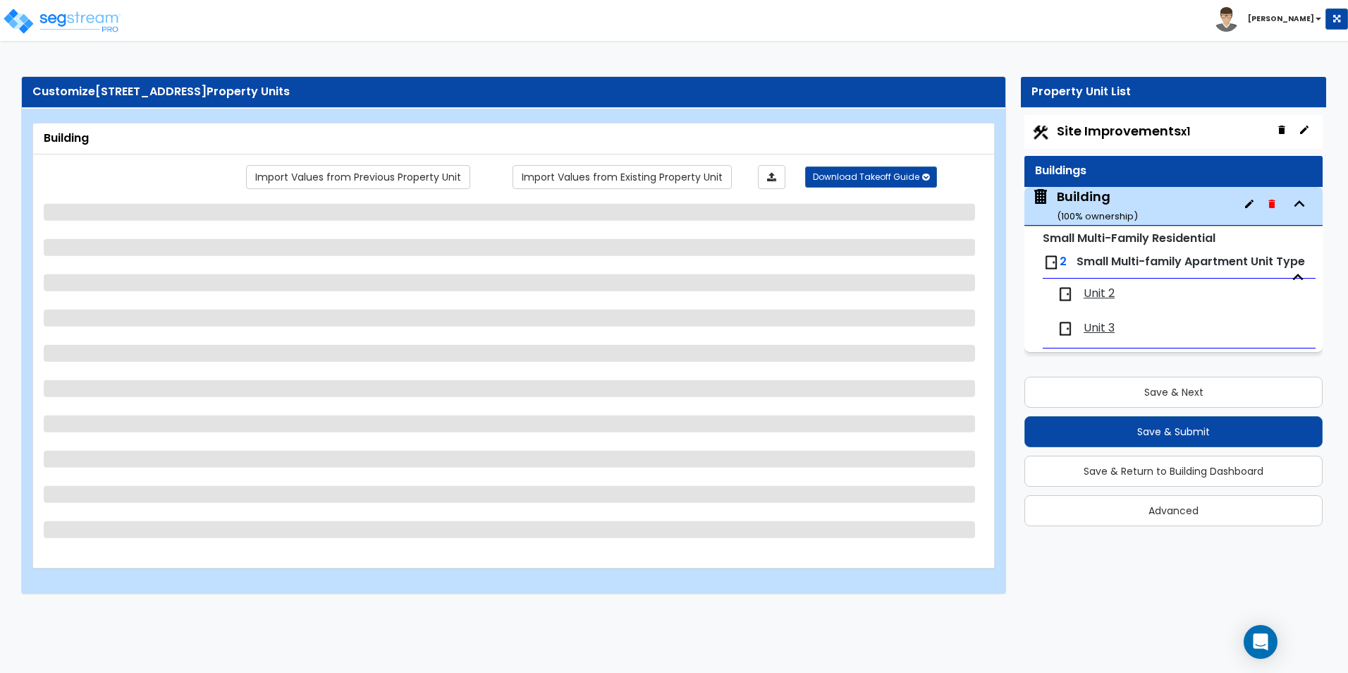
select select "2"
select select "1"
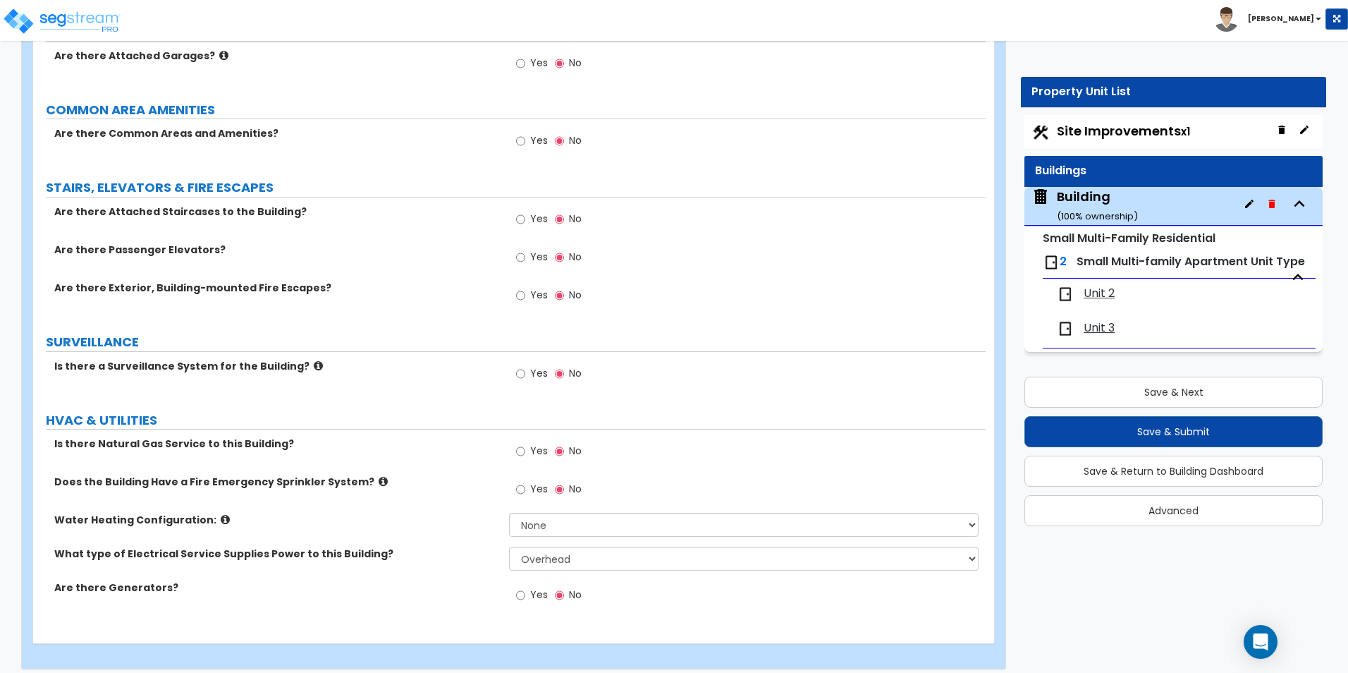
scroll to position [2356, 0]
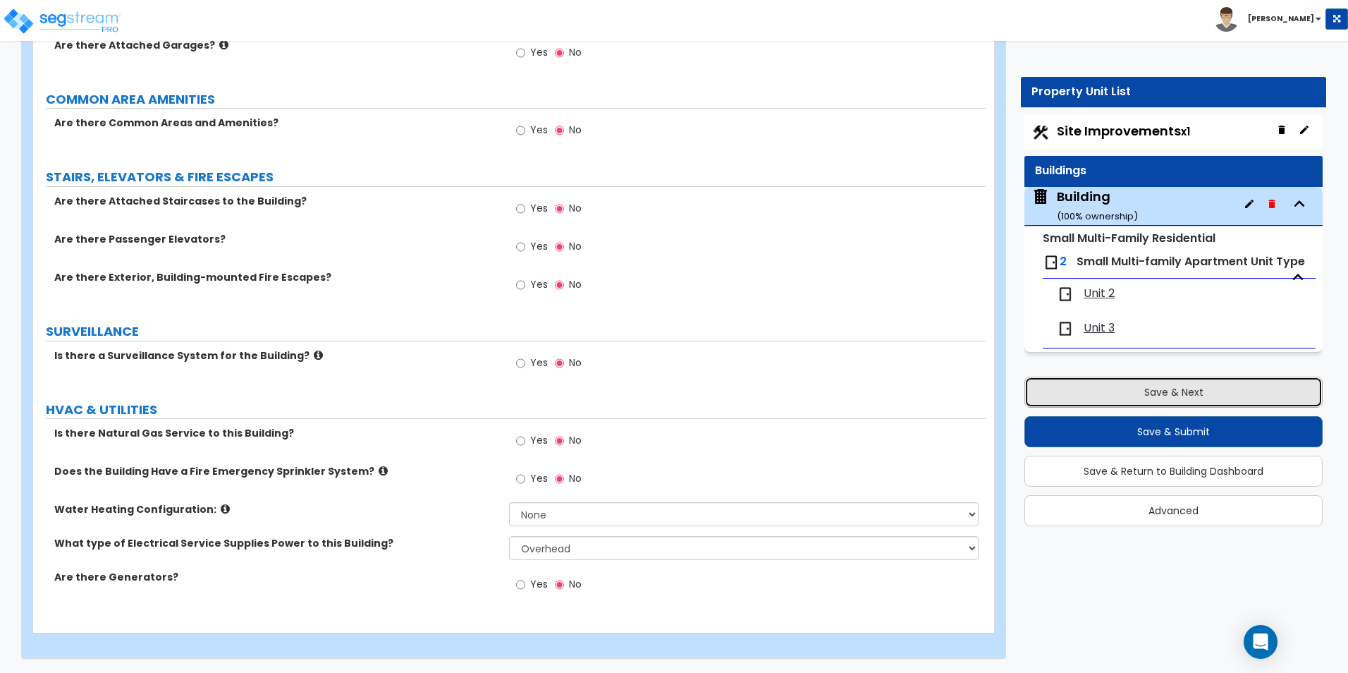
click at [1246, 386] on button "Save & Next" at bounding box center [1174, 392] width 298 height 31
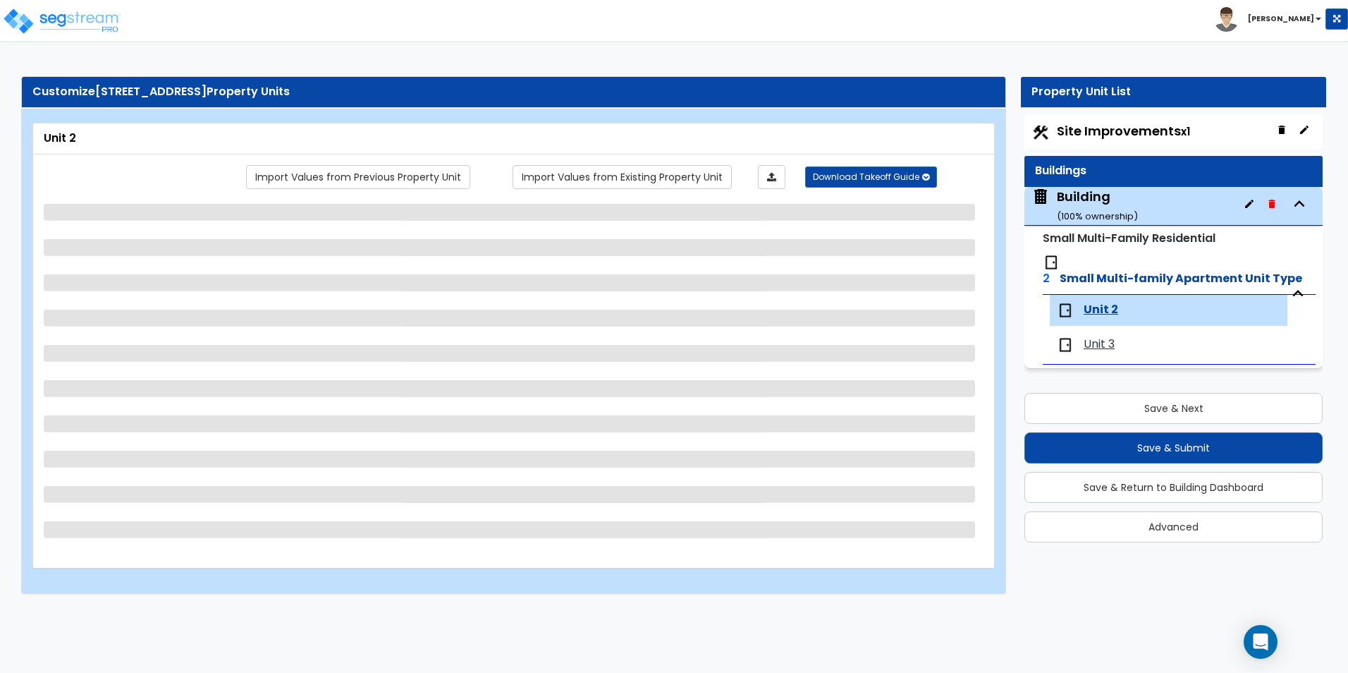
select select "1"
select select "2"
select select "5"
select select "1"
select select "3"
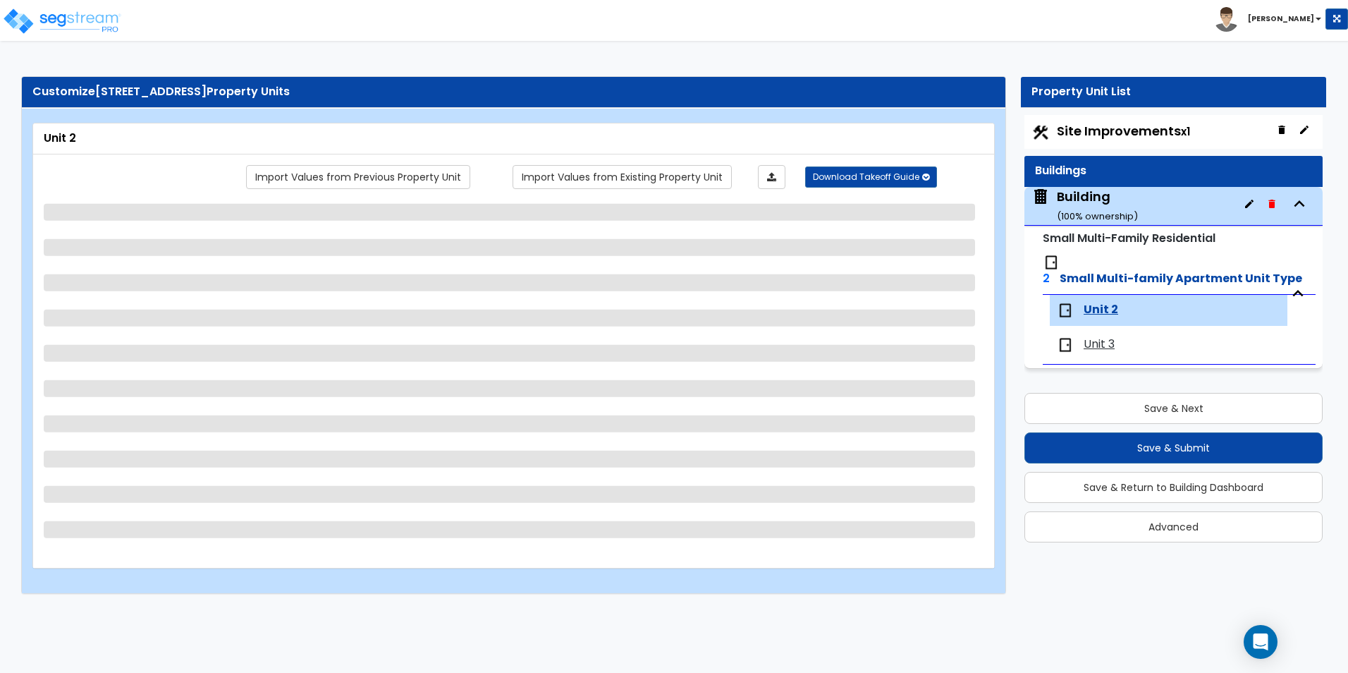
select select "1"
select select "2"
select select "3"
select select "2"
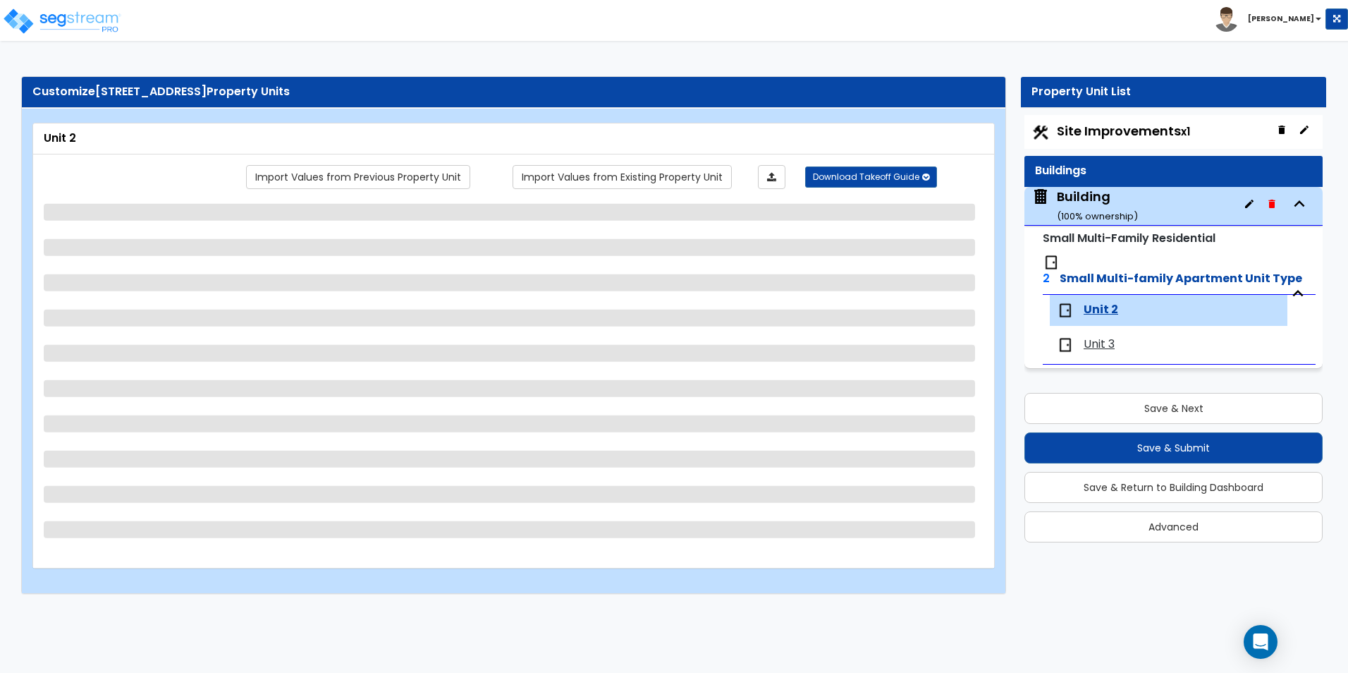
select select "3"
select select "1"
select select "2"
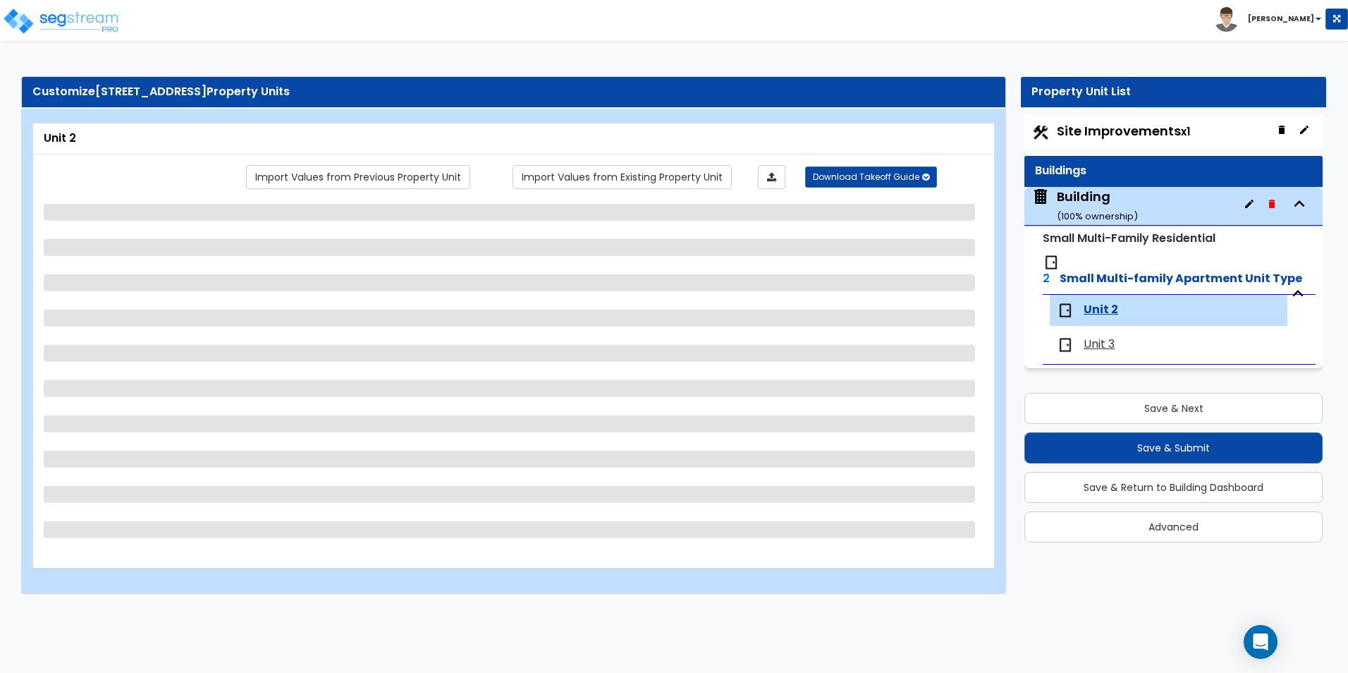
select select "1"
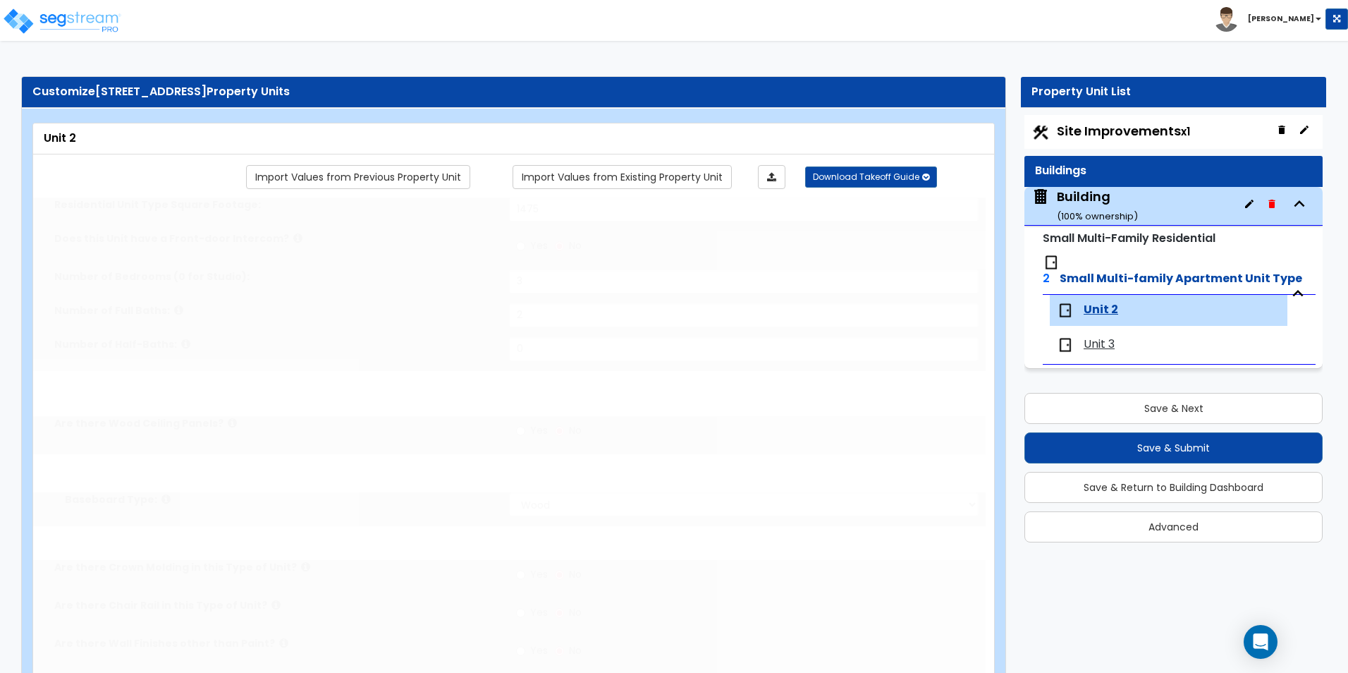
radio input "true"
select select "2"
select select "1"
select select "2"
radio input "true"
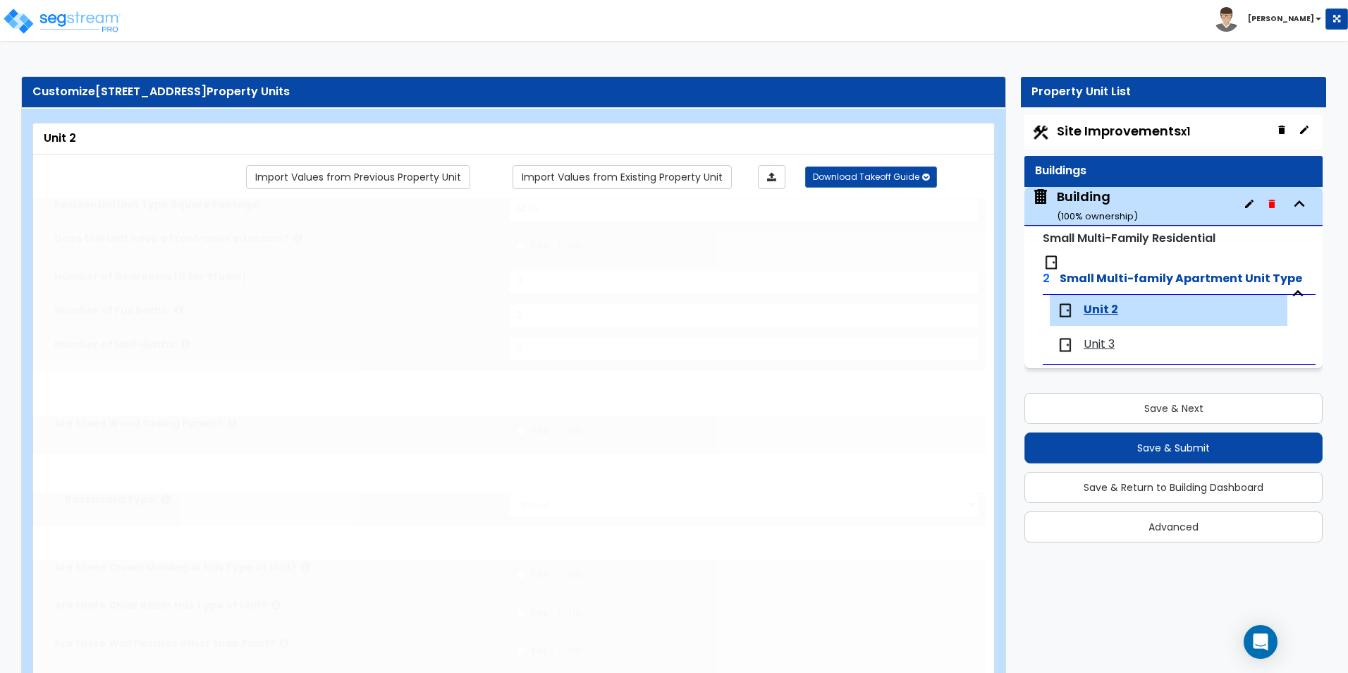
type input "8"
select select "6"
select select "2"
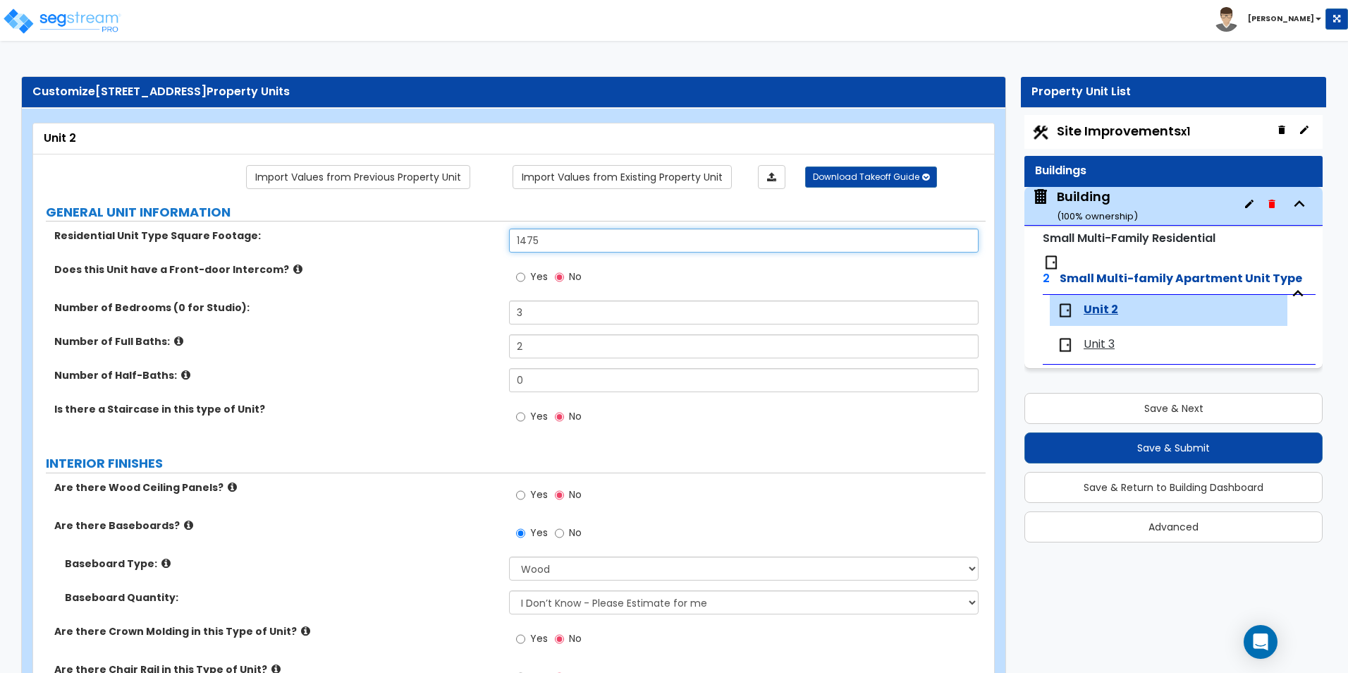
drag, startPoint x: 598, startPoint y: 243, endPoint x: 276, endPoint y: 260, distance: 322.7
click at [276, 260] on div "Residential Unit Type Square Footage: 1475" at bounding box center [509, 245] width 953 height 34
type input "2"
type input "2,000"
click at [1111, 336] on span "Unit 3" at bounding box center [1099, 344] width 31 height 16
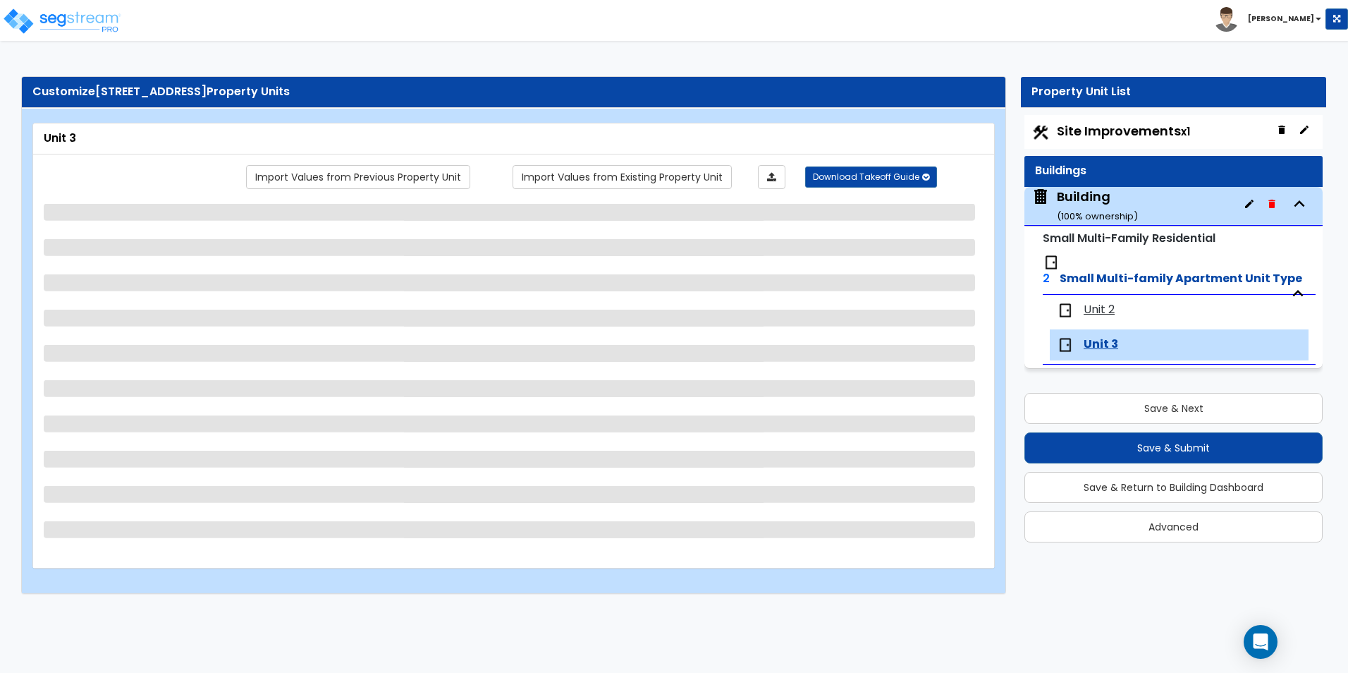
select select "1"
select select "2"
select select "3"
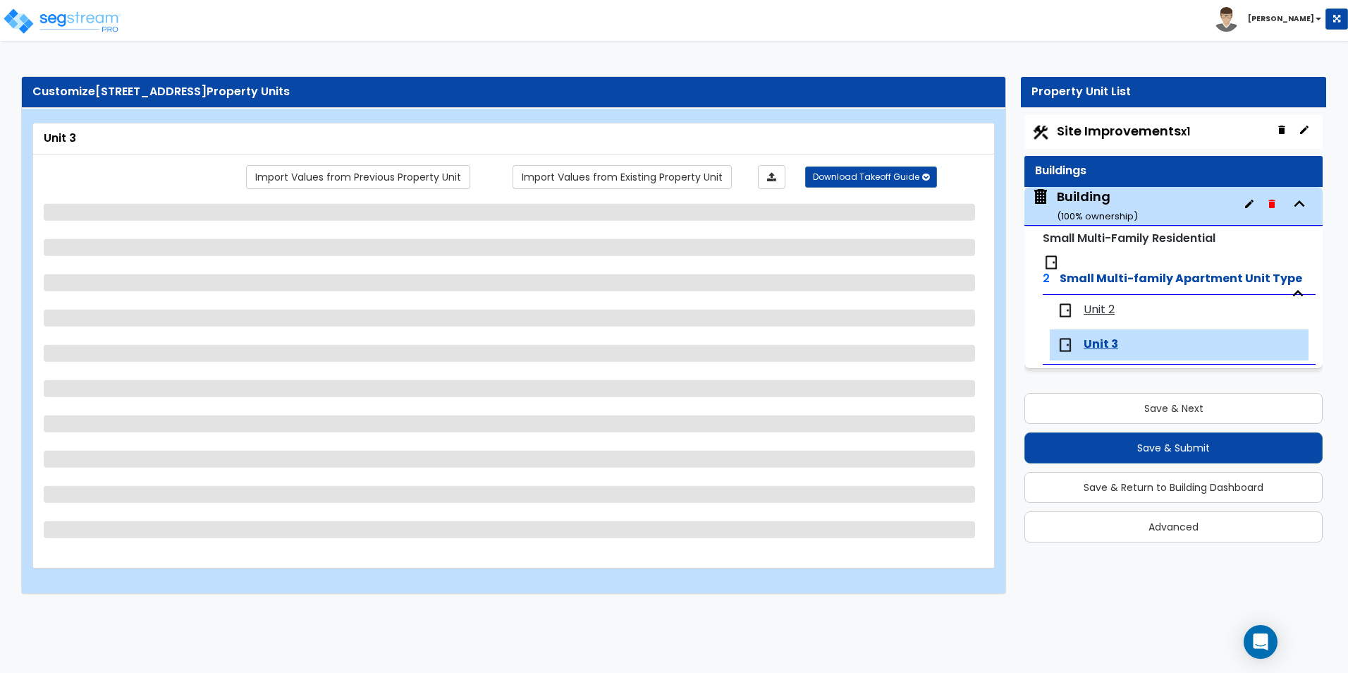
select select "3"
select select "2"
select select "1"
select select "3"
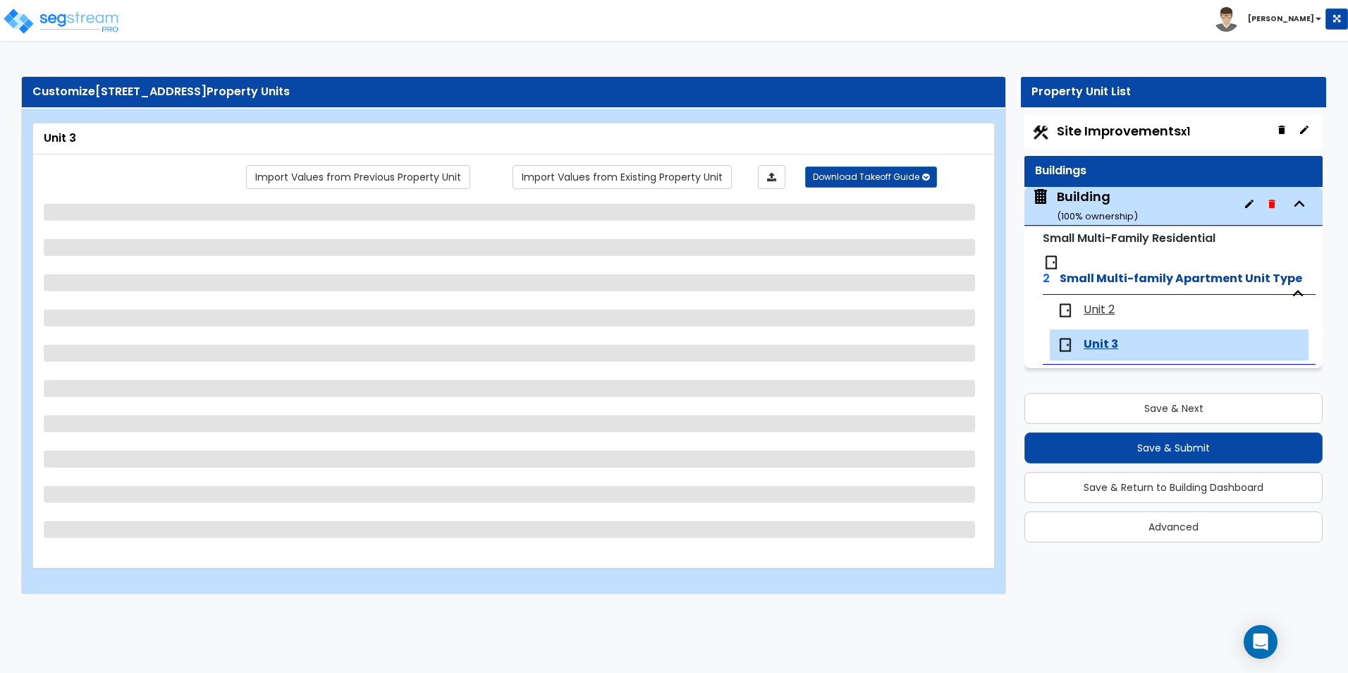
select select "3"
select select "1"
select select "2"
select select "3"
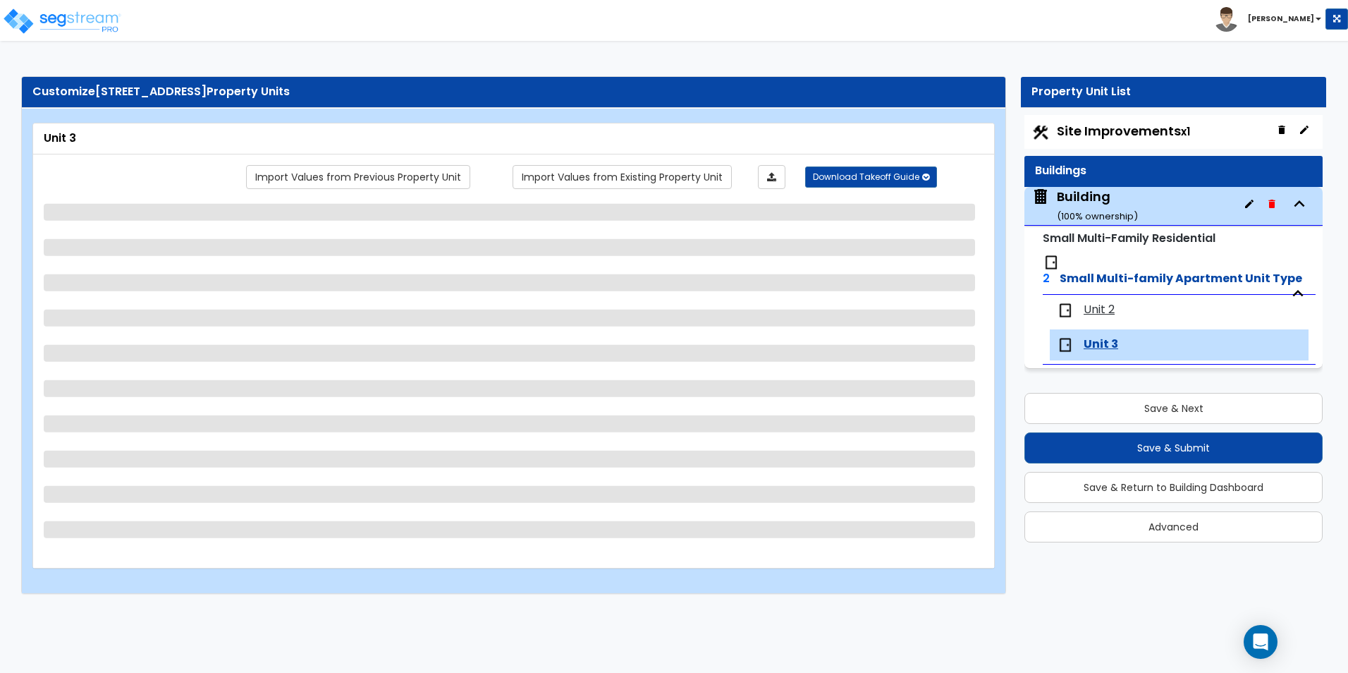
select select "1"
select select "2"
select select "3"
select select "1"
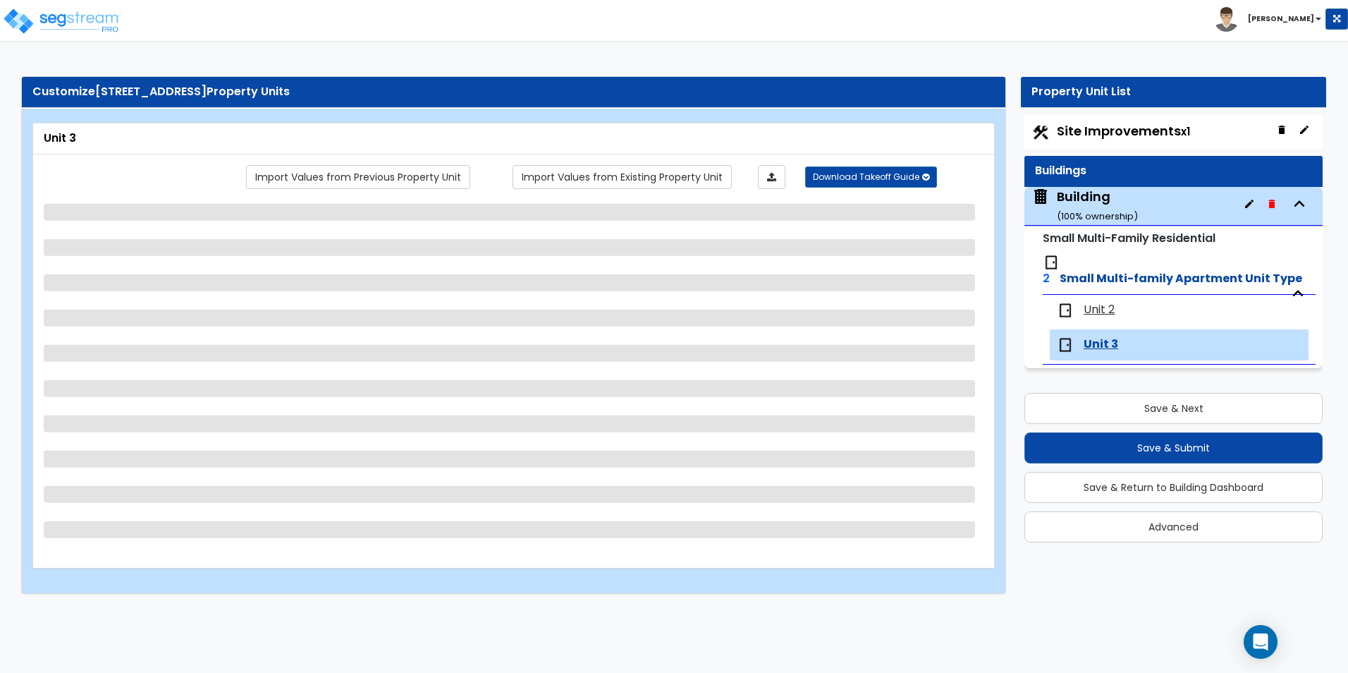
select select "1"
select select "2"
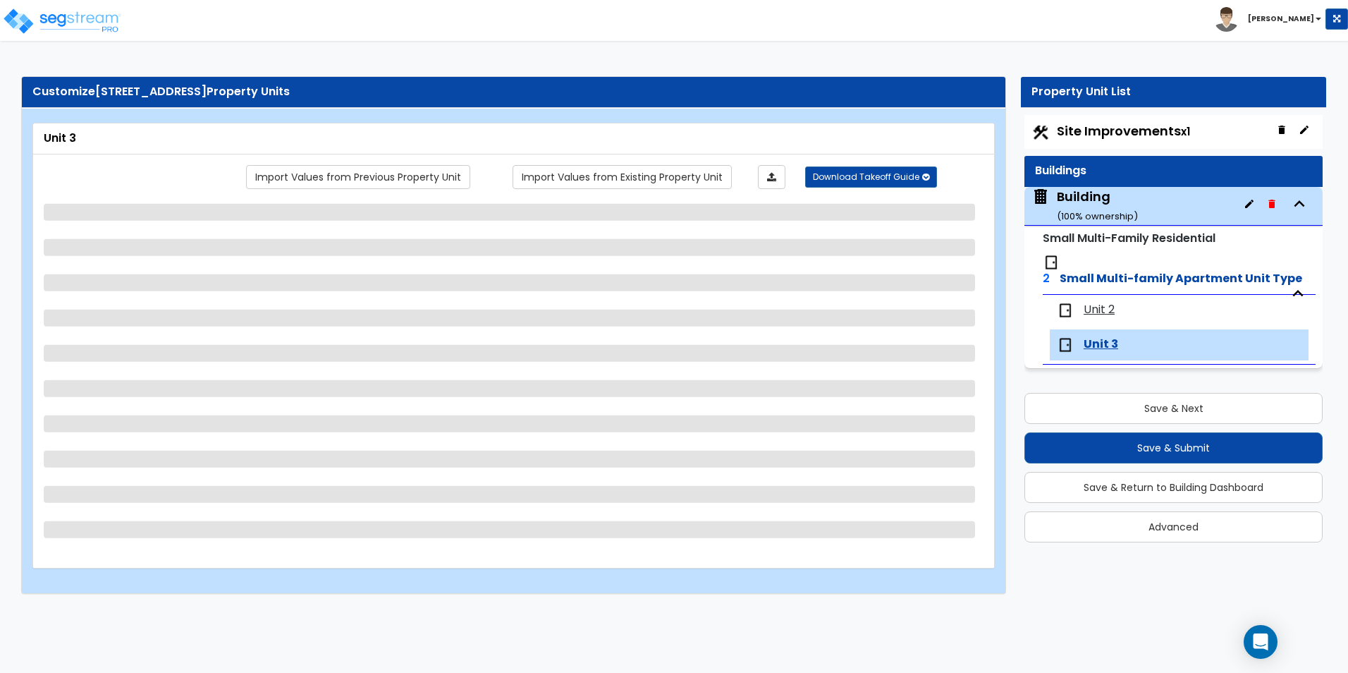
select select "2"
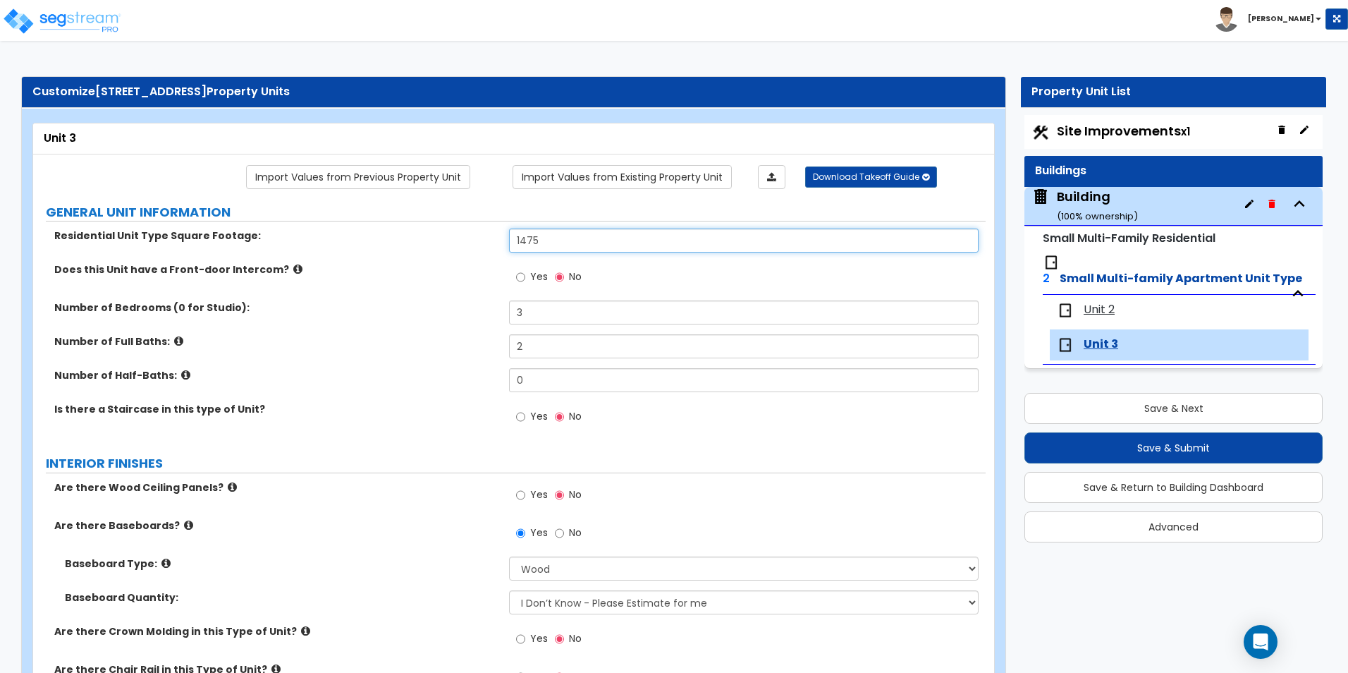
drag, startPoint x: 532, startPoint y: 242, endPoint x: 449, endPoint y: 242, distance: 83.2
click at [449, 242] on div "Residential Unit Type Square Footage: 1475" at bounding box center [509, 245] width 953 height 34
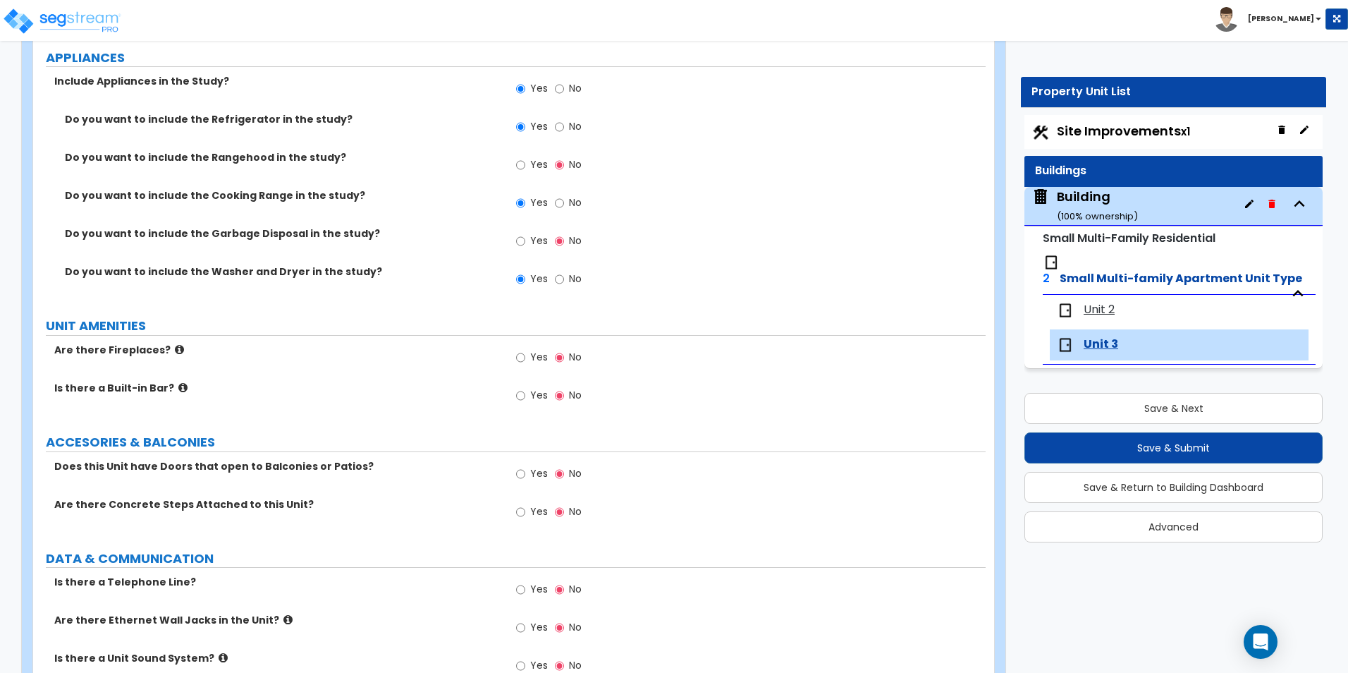
scroll to position [3188, 0]
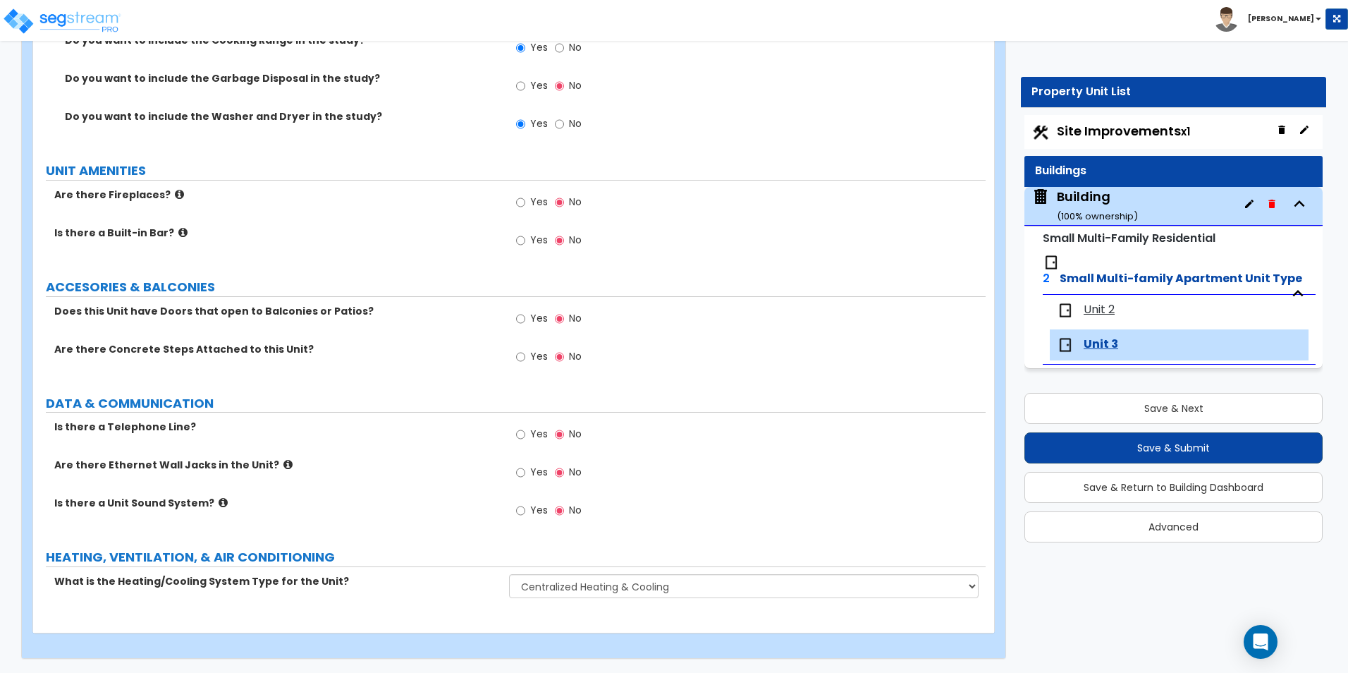
type input "2,000"
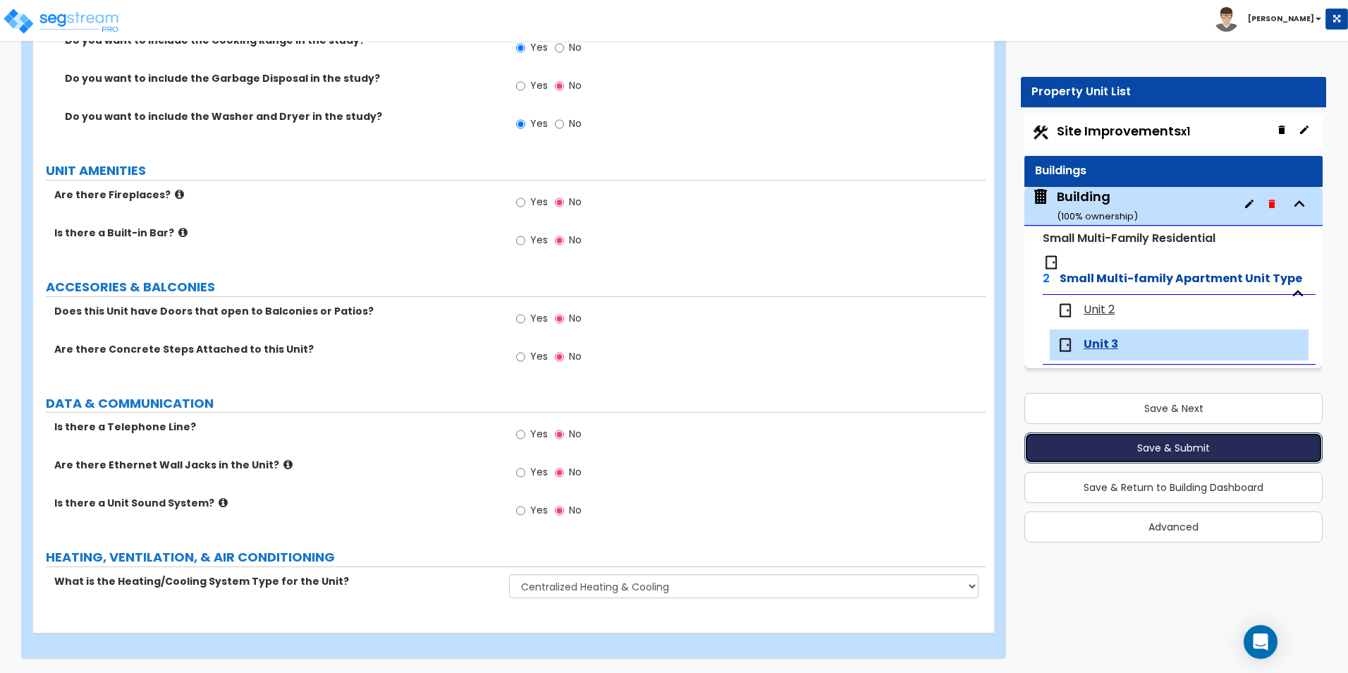
click at [1133, 441] on button "Save & Submit" at bounding box center [1174, 447] width 298 height 31
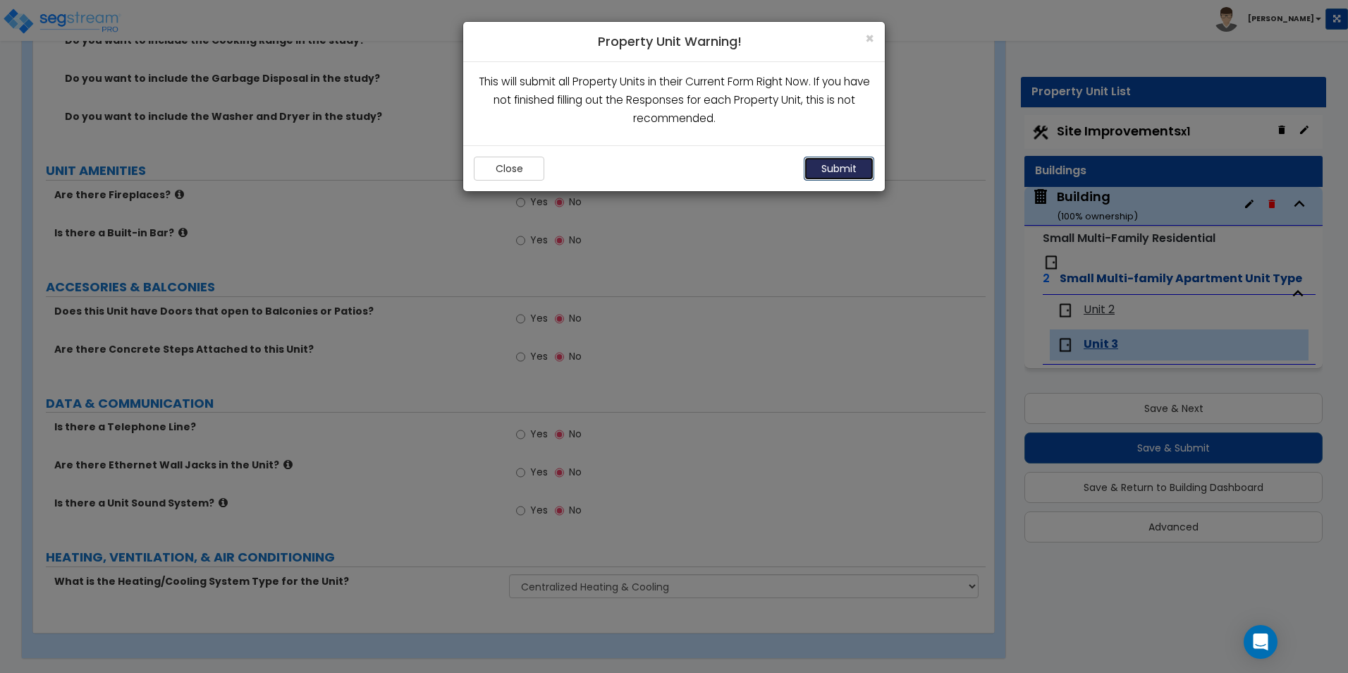
click at [833, 171] on button "Submit" at bounding box center [839, 169] width 71 height 24
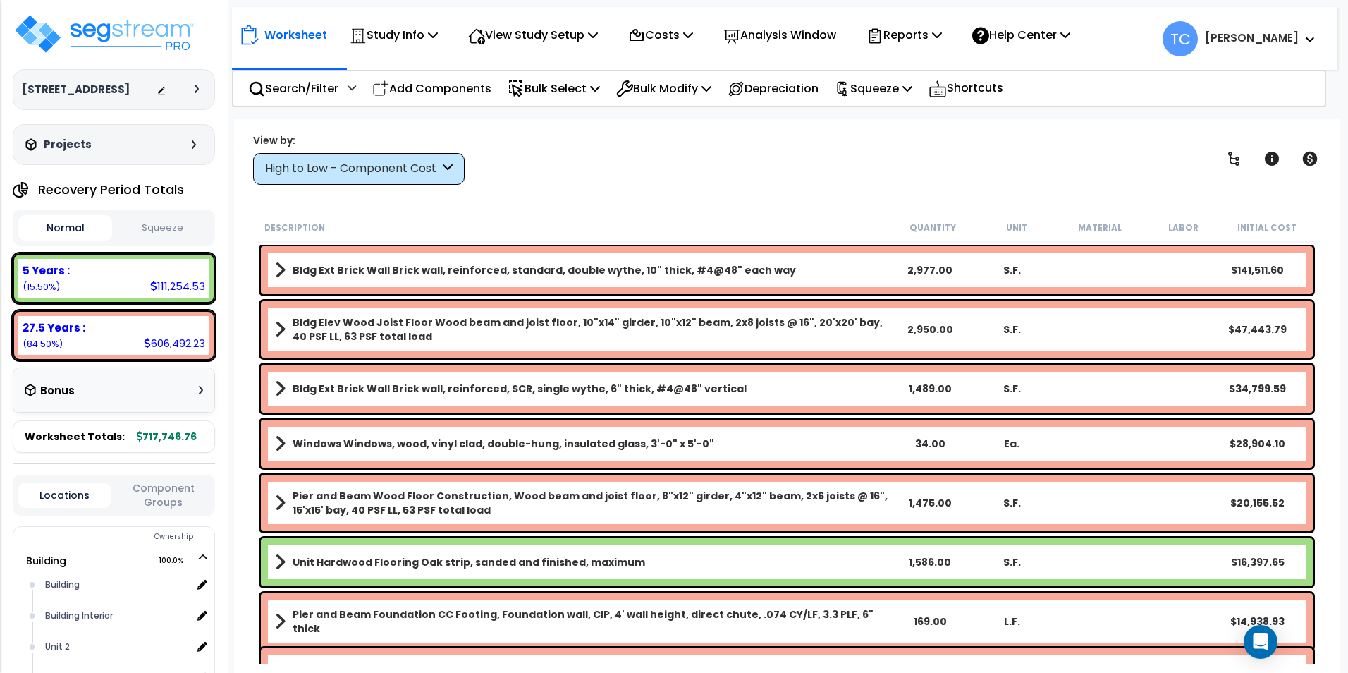
click at [178, 231] on button "Squeeze" at bounding box center [163, 228] width 94 height 25
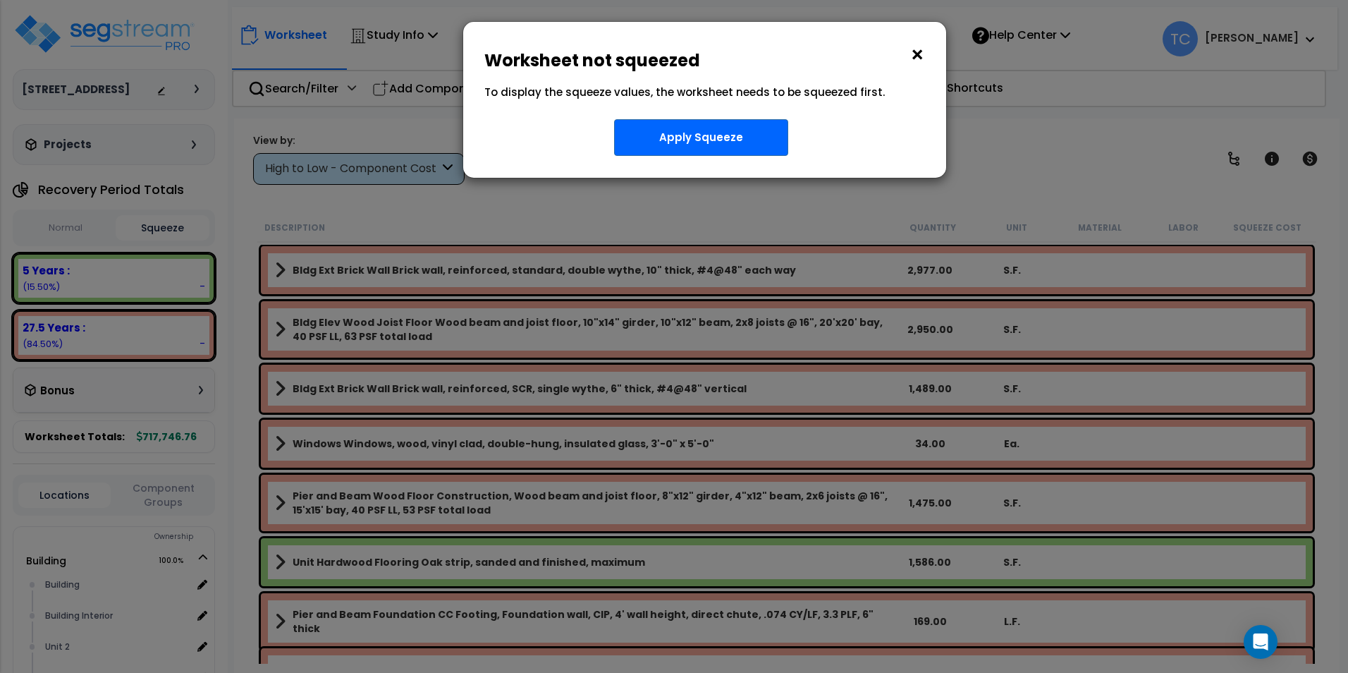
click at [916, 58] on button "×" at bounding box center [918, 55] width 16 height 23
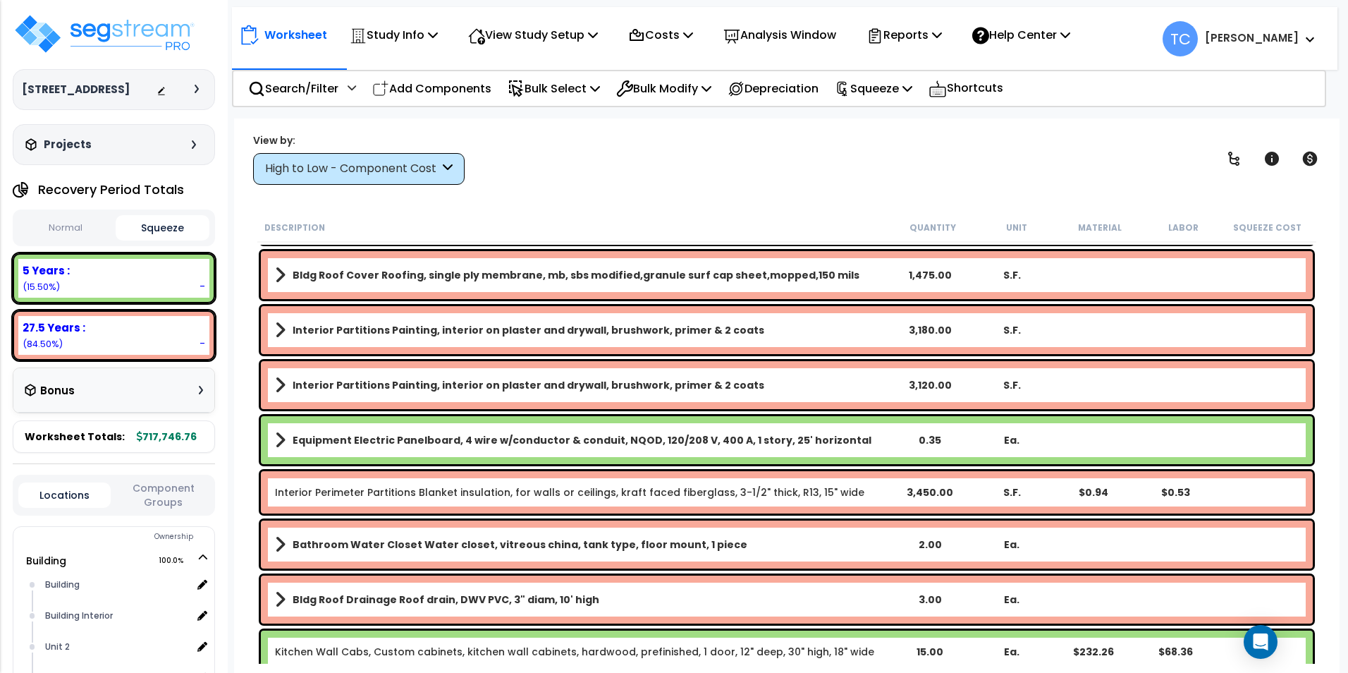
scroll to position [1481, 0]
